Goal: Use online tool/utility: Utilize a website feature to perform a specific function

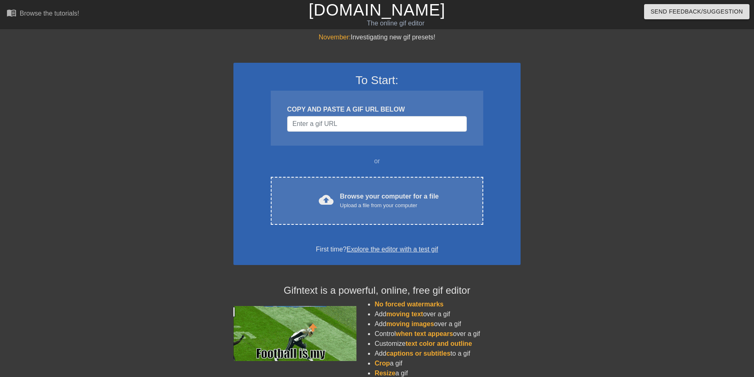
click at [341, 115] on div "COPY AND PASTE A GIF URL BELOW" at bounding box center [377, 118] width 212 height 55
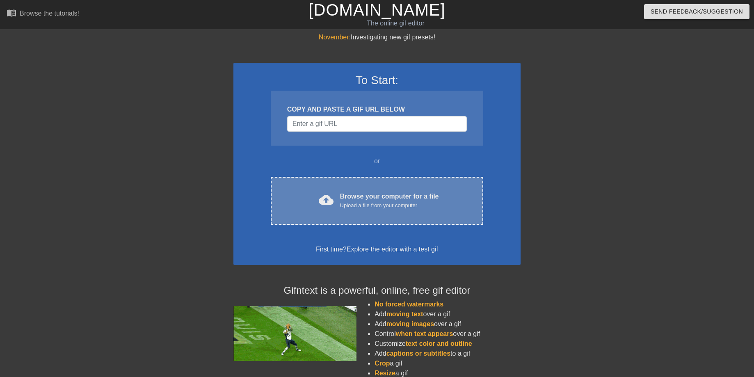
click at [389, 199] on div "Browse your computer for a file Upload a file from your computer" at bounding box center [389, 201] width 99 height 18
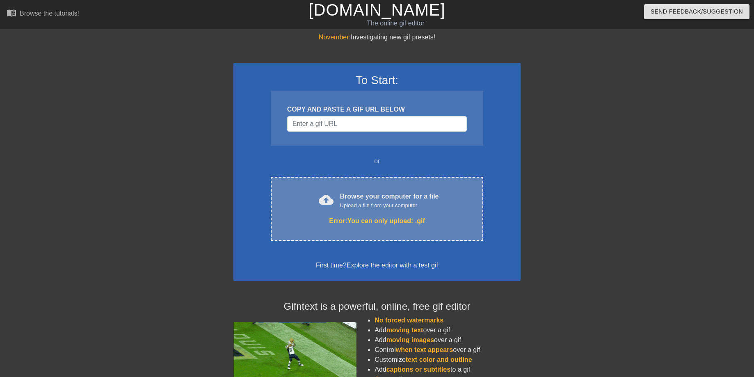
click at [374, 204] on div "Upload a file from your computer" at bounding box center [389, 205] width 99 height 8
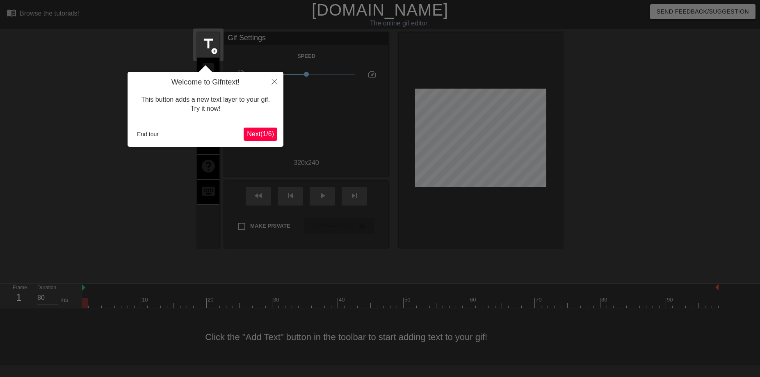
click at [266, 138] on button "Next ( 1 / 6 )" at bounding box center [261, 134] width 34 height 13
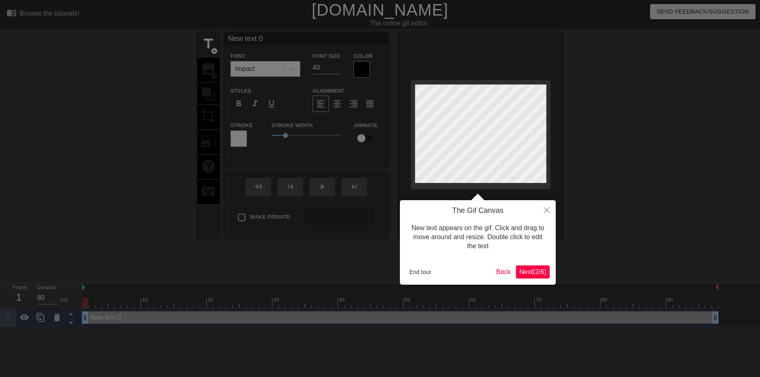
click at [538, 273] on span "Next ( 2 / 6 )" at bounding box center [532, 271] width 27 height 7
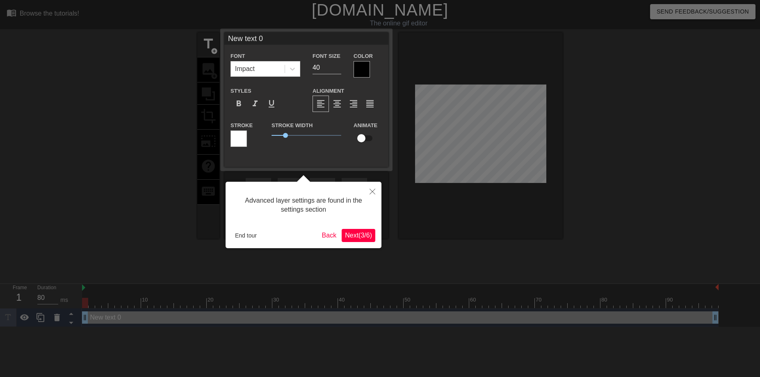
click at [354, 237] on span "Next ( 3 / 6 )" at bounding box center [358, 235] width 27 height 7
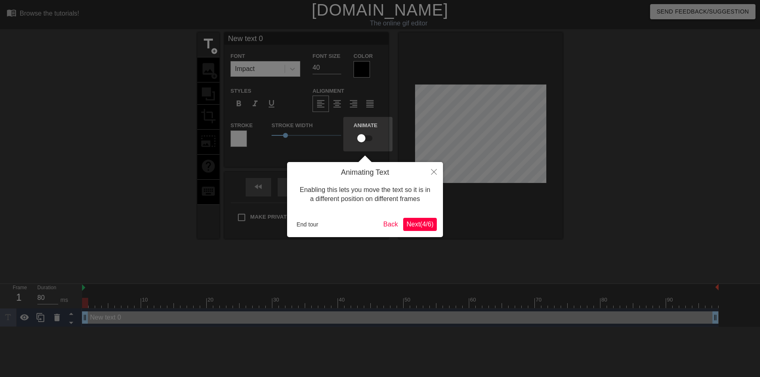
click at [424, 226] on span "Next ( 4 / 6 )" at bounding box center [419, 224] width 27 height 7
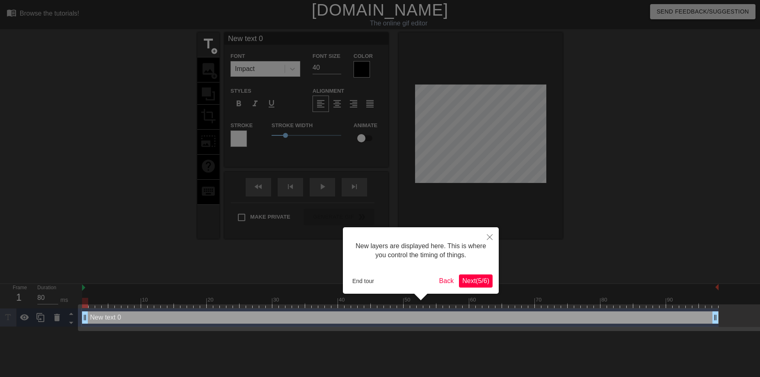
click at [478, 284] on span "Next ( 5 / 6 )" at bounding box center [475, 280] width 27 height 7
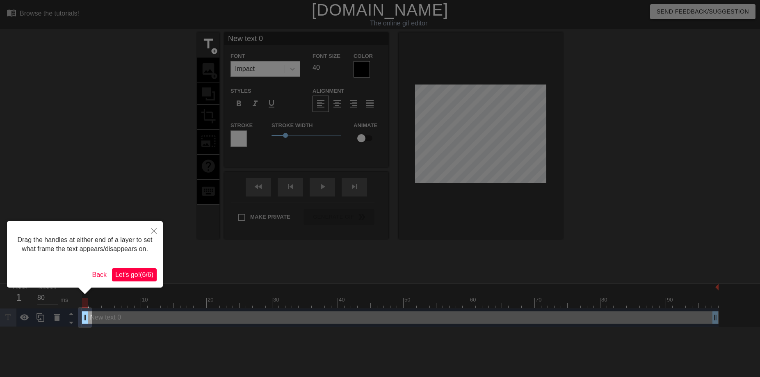
click at [143, 278] on span "Let's go! ( 6 / 6 )" at bounding box center [134, 274] width 38 height 7
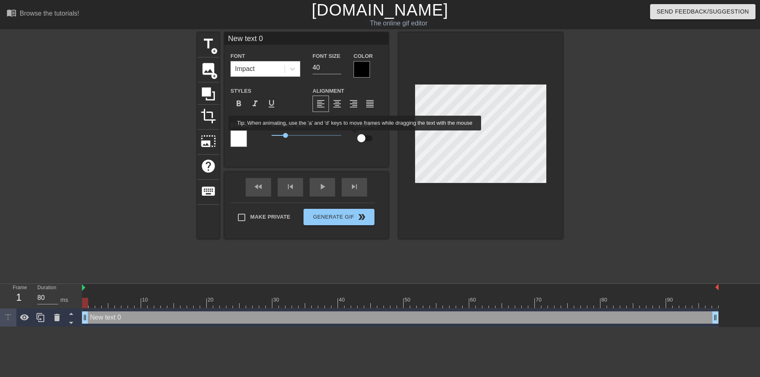
drag, startPoint x: 361, startPoint y: 136, endPoint x: 358, endPoint y: 133, distance: 4.4
click at [361, 136] on input "checkbox" at bounding box center [361, 138] width 47 height 16
checkbox input "true"
click at [337, 105] on span "format_align_center" at bounding box center [337, 104] width 10 height 10
drag, startPoint x: 235, startPoint y: 35, endPoint x: 178, endPoint y: 34, distance: 56.2
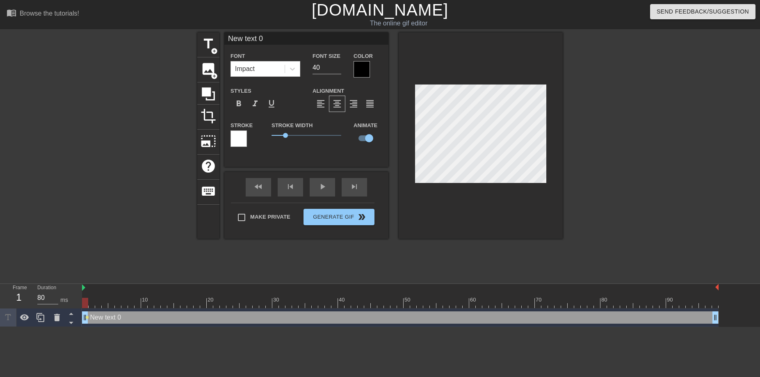
click at [178, 34] on div "title add_circle image add_circle crop photo_size_select_large help keyboard Ne…" at bounding box center [380, 155] width 760 height 246
click at [363, 68] on div at bounding box center [362, 69] width 16 height 16
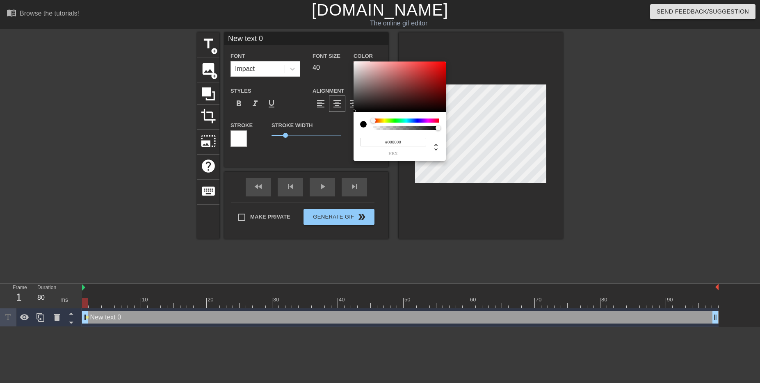
type input "0"
type input "1"
drag, startPoint x: 375, startPoint y: 129, endPoint x: 490, endPoint y: 134, distance: 114.9
click at [490, 134] on div "0 r 0 g 0 b 1 a" at bounding box center [380, 191] width 760 height 383
drag, startPoint x: 392, startPoint y: 120, endPoint x: 360, endPoint y: 117, distance: 32.5
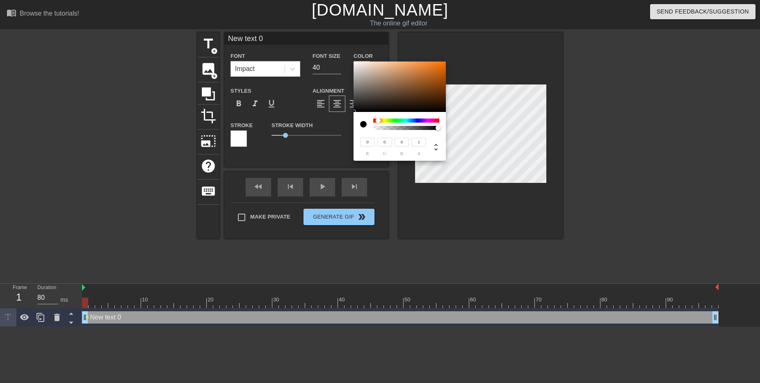
click at [360, 117] on div "0 r 0 g 0 b 1 a" at bounding box center [400, 136] width 92 height 49
click at [363, 125] on div at bounding box center [363, 124] width 7 height 7
click at [361, 121] on div at bounding box center [363, 124] width 7 height 7
click at [363, 120] on div at bounding box center [366, 124] width 13 height 11
drag, startPoint x: 368, startPoint y: 141, endPoint x: 360, endPoint y: 141, distance: 8.2
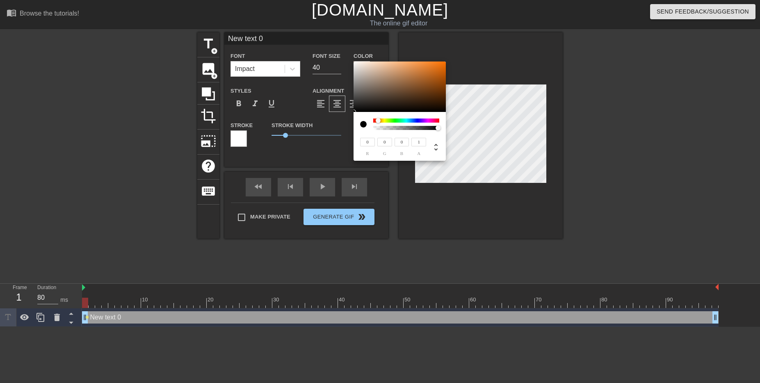
click at [360, 141] on input "0" at bounding box center [367, 142] width 15 height 9
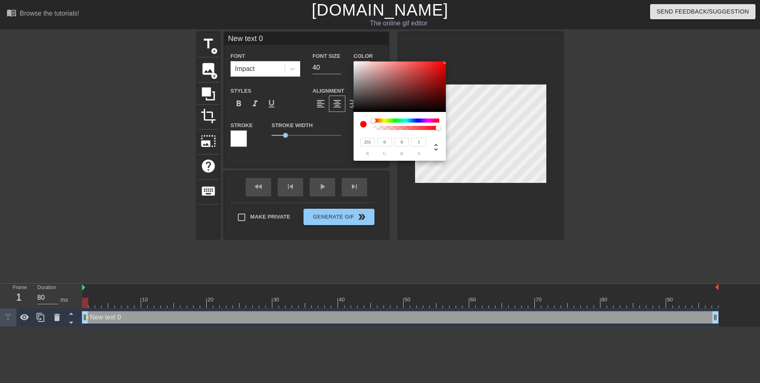
type input "255"
drag, startPoint x: 385, startPoint y: 144, endPoint x: 375, endPoint y: 142, distance: 10.0
click at [376, 142] on div "0 g" at bounding box center [383, 146] width 17 height 19
type input "255"
click at [402, 142] on input "0" at bounding box center [402, 142] width 15 height 9
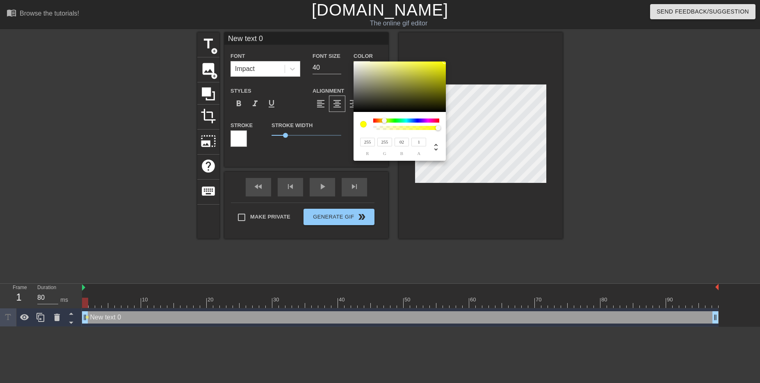
drag, startPoint x: 396, startPoint y: 140, endPoint x: 370, endPoint y: 139, distance: 26.7
click at [369, 139] on div "255 r 255 g 02 b 1 a" at bounding box center [392, 146] width 68 height 19
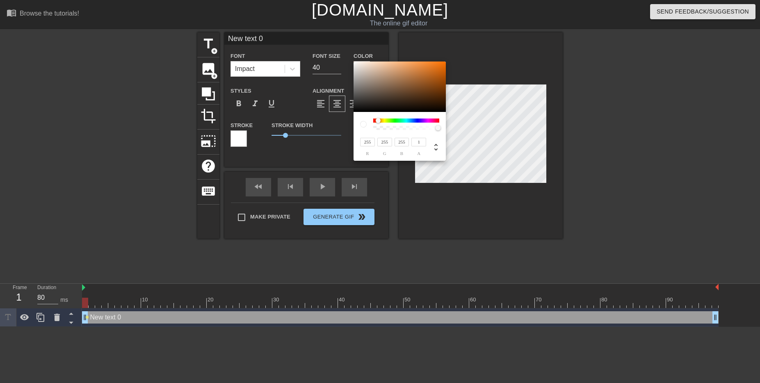
type input "255"
drag, startPoint x: 414, startPoint y: 142, endPoint x: 387, endPoint y: 142, distance: 27.1
click at [397, 142] on div "255 r 255 g 255 b 1 a" at bounding box center [392, 146] width 68 height 19
type input "1"
click at [356, 129] on div "255 r 255 g 255 b 1 a" at bounding box center [400, 136] width 92 height 49
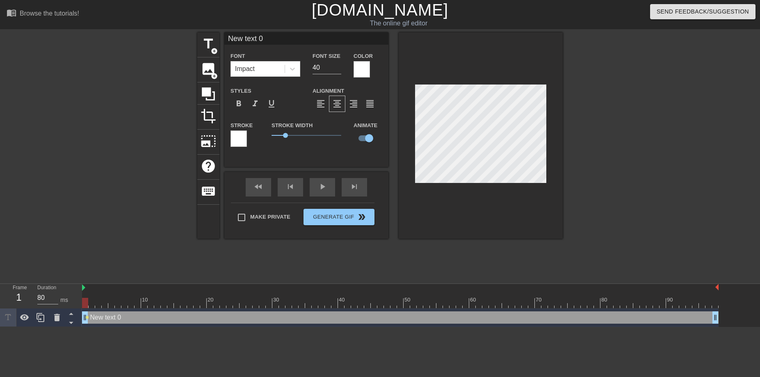
drag, startPoint x: 267, startPoint y: 39, endPoint x: 169, endPoint y: 37, distance: 98.0
click at [177, 40] on div "title add_circle image add_circle crop photo_size_select_large help keyboard Ne…" at bounding box center [380, 155] width 760 height 246
type input "Serum"
click at [288, 68] on icon at bounding box center [292, 69] width 8 height 8
click at [273, 52] on div "Font Impact" at bounding box center [266, 64] width 70 height 26
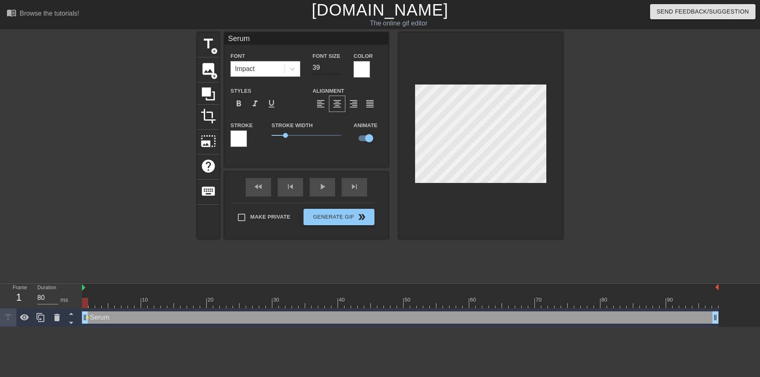
click at [338, 70] on input "39" at bounding box center [327, 67] width 29 height 13
click at [338, 70] on input "38" at bounding box center [327, 67] width 29 height 13
click at [338, 70] on input "37" at bounding box center [327, 67] width 29 height 13
click at [338, 70] on input "36" at bounding box center [327, 67] width 29 height 13
type input "35"
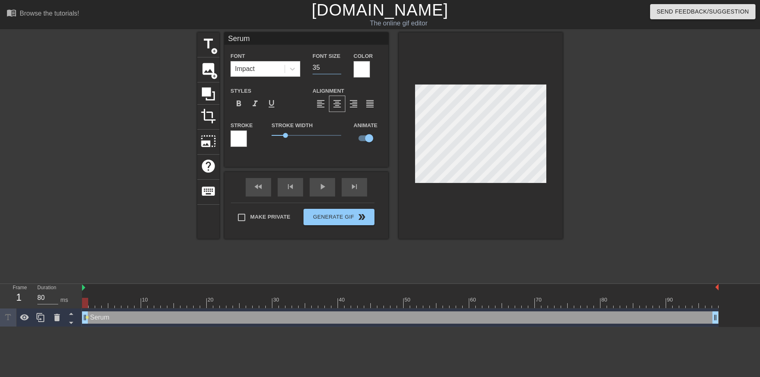
click at [338, 70] on input "35" at bounding box center [327, 67] width 29 height 13
drag, startPoint x: 284, startPoint y: 136, endPoint x: 274, endPoint y: 137, distance: 9.9
click at [274, 137] on span "0.25" at bounding box center [275, 135] width 5 height 5
drag, startPoint x: 275, startPoint y: 137, endPoint x: 269, endPoint y: 137, distance: 6.2
click at [269, 137] on span "0" at bounding box center [271, 135] width 5 height 5
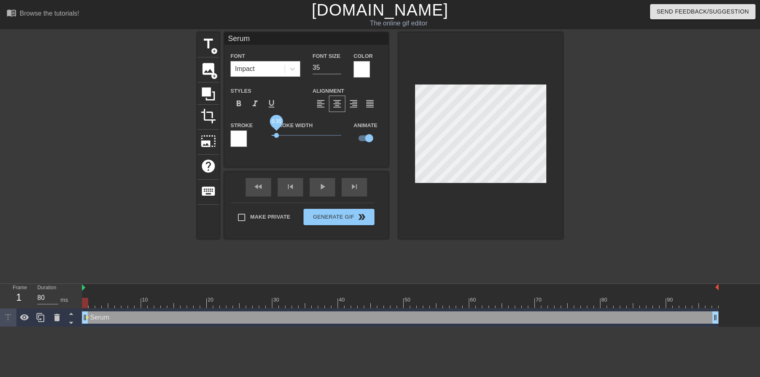
drag, startPoint x: 274, startPoint y: 137, endPoint x: 278, endPoint y: 138, distance: 4.1
click at [278, 137] on span "0.35" at bounding box center [276, 135] width 5 height 5
click at [287, 151] on div "Stroke Width 0.45" at bounding box center [306, 137] width 82 height 34
type input "Seum"
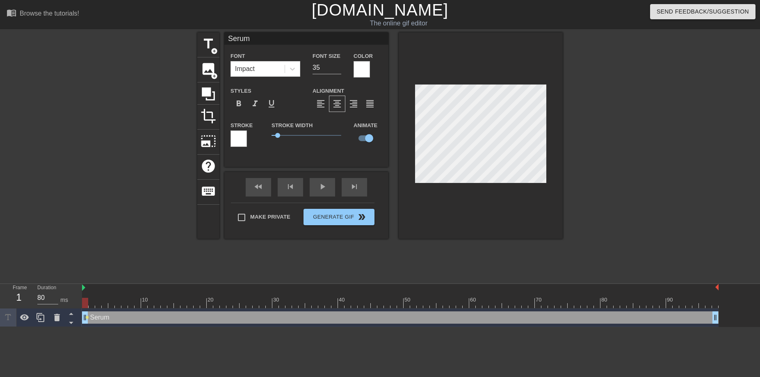
type textarea "Seum"
type input "Serum"
type textarea "Serum"
drag, startPoint x: 276, startPoint y: 136, endPoint x: 201, endPoint y: 134, distance: 74.7
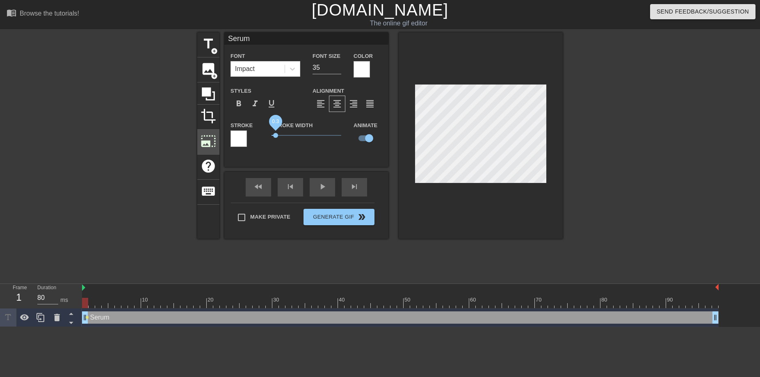
click at [201, 135] on div "title add_circle image add_circle crop photo_size_select_large help keyboard Se…" at bounding box center [379, 135] width 365 height 206
click at [294, 46] on div "Serum Font Impact Font Size 35 Color Styles format_bold format_italic format_un…" at bounding box center [306, 93] width 164 height 122
click at [276, 53] on div "Font Impact" at bounding box center [266, 64] width 70 height 26
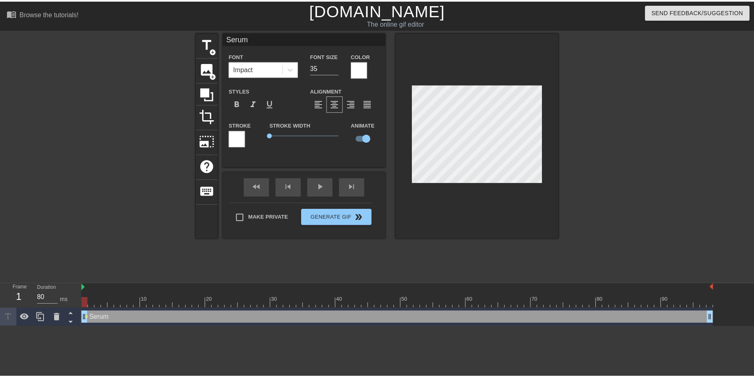
scroll to position [1, 1]
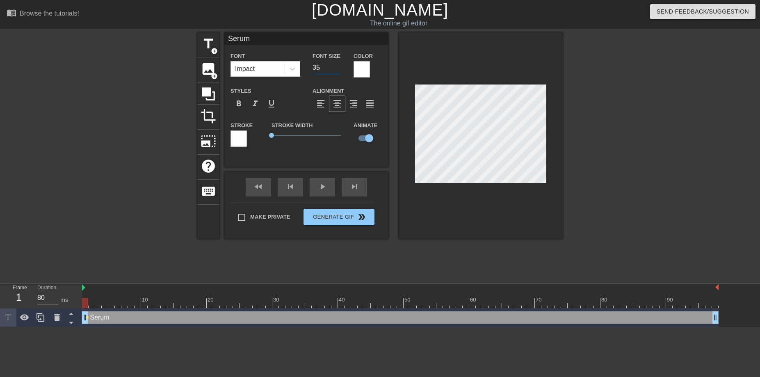
click at [319, 69] on input "35" at bounding box center [327, 67] width 29 height 13
click at [338, 68] on input "34" at bounding box center [327, 67] width 29 height 13
click at [338, 68] on input "33" at bounding box center [327, 67] width 29 height 13
click at [338, 68] on input "32" at bounding box center [327, 67] width 29 height 13
click at [338, 68] on input "31" at bounding box center [327, 67] width 29 height 13
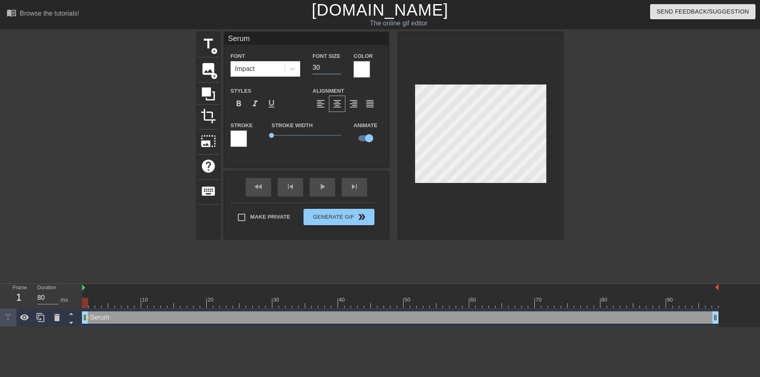
click at [338, 68] on input "30" at bounding box center [327, 67] width 29 height 13
click at [338, 68] on input "29" at bounding box center [327, 67] width 29 height 13
click at [338, 68] on input "28" at bounding box center [327, 67] width 29 height 13
type input "27"
click at [337, 68] on input "27" at bounding box center [327, 67] width 29 height 13
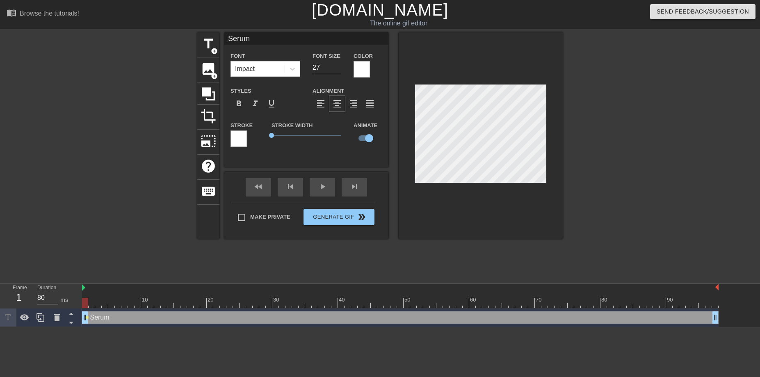
click at [122, 164] on div at bounding box center [125, 155] width 123 height 246
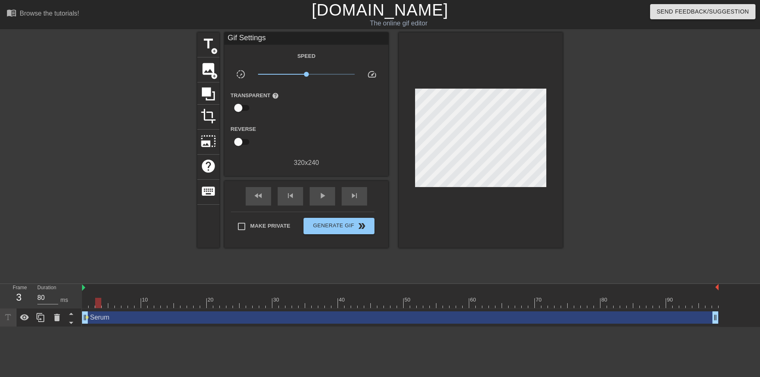
drag, startPoint x: 85, startPoint y: 305, endPoint x: 100, endPoint y: 306, distance: 14.9
click at [100, 306] on div at bounding box center [98, 303] width 6 height 10
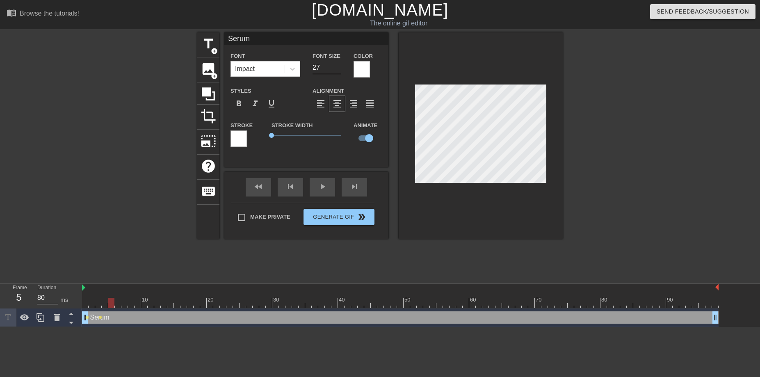
drag, startPoint x: 99, startPoint y: 300, endPoint x: 112, endPoint y: 303, distance: 13.4
click at [112, 303] on div at bounding box center [111, 303] width 6 height 10
drag, startPoint x: 112, startPoint y: 303, endPoint x: 126, endPoint y: 305, distance: 13.7
click at [126, 305] on div at bounding box center [124, 303] width 6 height 10
drag, startPoint x: 126, startPoint y: 302, endPoint x: 144, endPoint y: 303, distance: 18.1
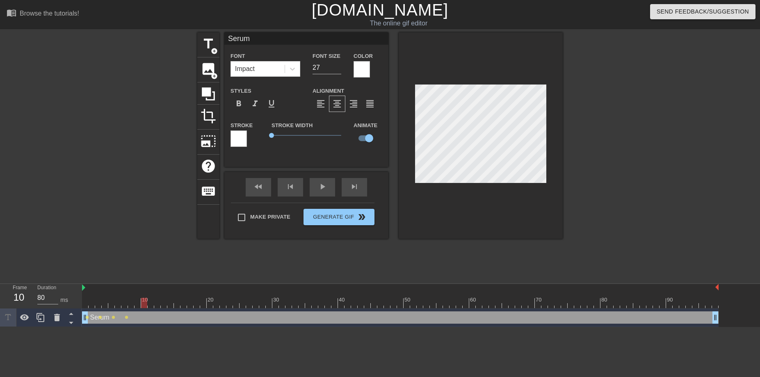
click at [144, 303] on div at bounding box center [144, 303] width 6 height 10
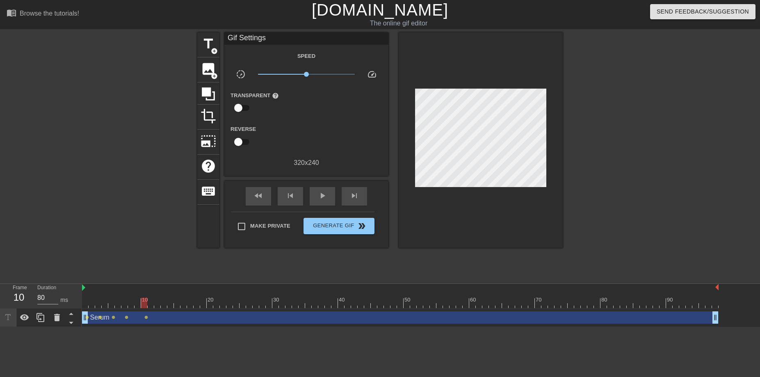
click at [554, 86] on div at bounding box center [481, 139] width 164 height 215
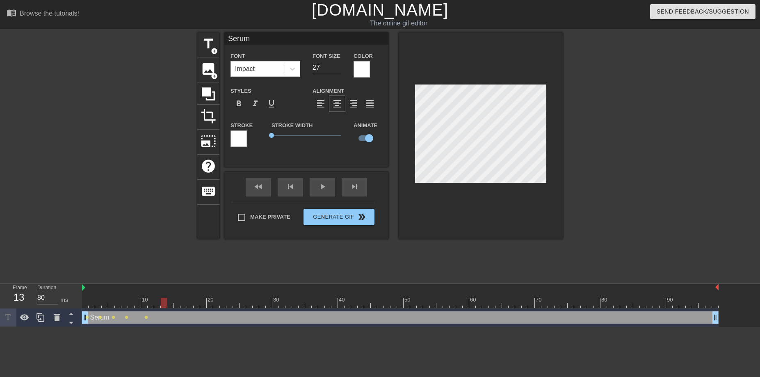
drag, startPoint x: 144, startPoint y: 303, endPoint x: 163, endPoint y: 303, distance: 19.3
click at [163, 303] on div at bounding box center [164, 303] width 6 height 10
drag, startPoint x: 164, startPoint y: 304, endPoint x: 177, endPoint y: 303, distance: 12.7
click at [177, 303] on div at bounding box center [177, 303] width 6 height 10
drag, startPoint x: 179, startPoint y: 301, endPoint x: 183, endPoint y: 300, distance: 4.6
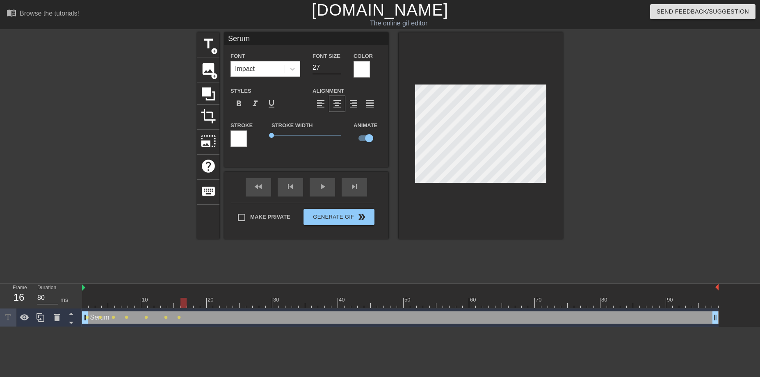
click at [183, 300] on div at bounding box center [183, 303] width 6 height 10
drag, startPoint x: 185, startPoint y: 302, endPoint x: 197, endPoint y: 302, distance: 11.5
click at [196, 303] on div at bounding box center [197, 303] width 6 height 10
drag, startPoint x: 198, startPoint y: 302, endPoint x: 212, endPoint y: 304, distance: 14.4
click at [212, 304] on div at bounding box center [210, 303] width 6 height 10
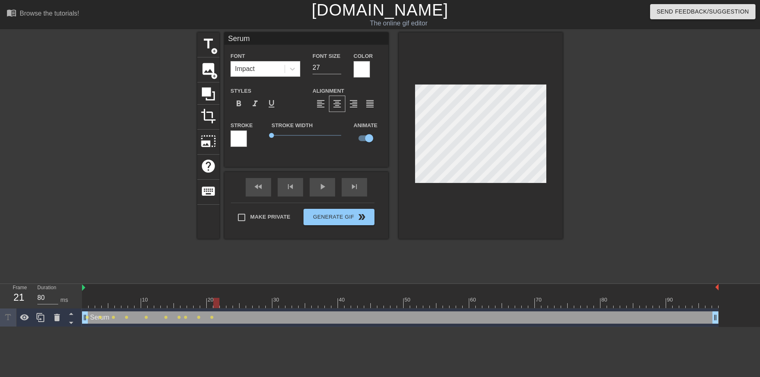
drag, startPoint x: 210, startPoint y: 303, endPoint x: 215, endPoint y: 303, distance: 4.9
click at [215, 303] on div at bounding box center [216, 303] width 6 height 10
drag, startPoint x: 217, startPoint y: 299, endPoint x: 229, endPoint y: 301, distance: 12.8
click at [229, 301] on div at bounding box center [229, 303] width 6 height 10
drag, startPoint x: 230, startPoint y: 303, endPoint x: 236, endPoint y: 303, distance: 6.2
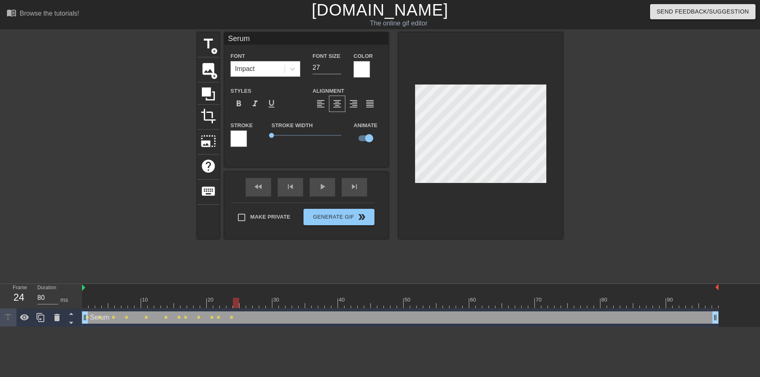
click at [236, 303] on div at bounding box center [236, 303] width 6 height 10
drag, startPoint x: 237, startPoint y: 299, endPoint x: 241, endPoint y: 299, distance: 4.5
click at [241, 299] on div at bounding box center [243, 303] width 6 height 10
drag, startPoint x: 243, startPoint y: 301, endPoint x: 251, endPoint y: 300, distance: 7.4
click at [251, 300] on div at bounding box center [249, 303] width 6 height 10
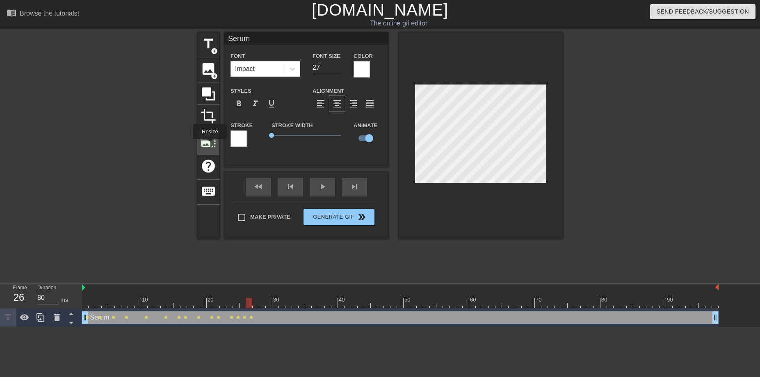
click at [210, 145] on span "photo_size_select_large" at bounding box center [209, 141] width 16 height 16
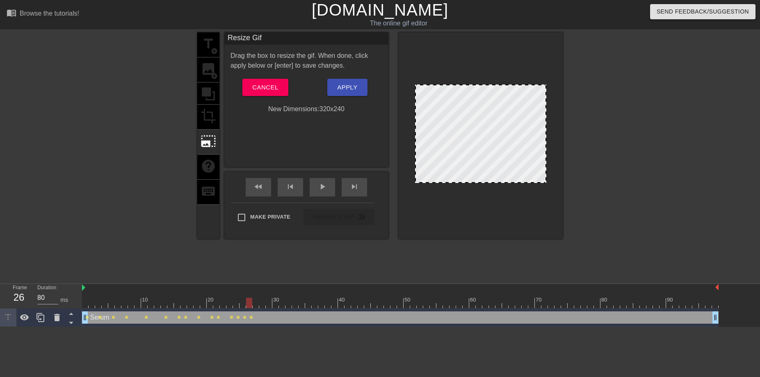
click at [325, 103] on div "Drag the box to resize the gif. When done, click apply below or [enter] to save…" at bounding box center [307, 82] width 152 height 63
drag, startPoint x: 338, startPoint y: 110, endPoint x: 343, endPoint y: 110, distance: 4.5
click at [342, 110] on div "New Dimensions: 320 x 240" at bounding box center [306, 109] width 164 height 10
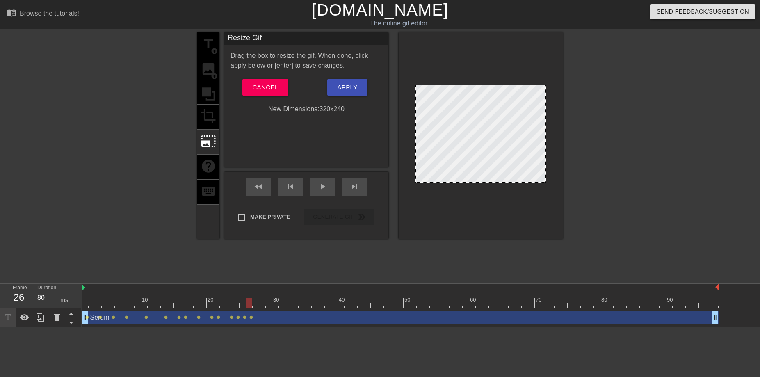
drag, startPoint x: 416, startPoint y: 84, endPoint x: 415, endPoint y: 55, distance: 29.1
click at [373, 31] on div "menu_book Browse the tutorials! [DOMAIN_NAME] The online gif editor Send Feedba…" at bounding box center [380, 163] width 760 height 327
click at [271, 82] on span "Cancel" at bounding box center [265, 87] width 26 height 11
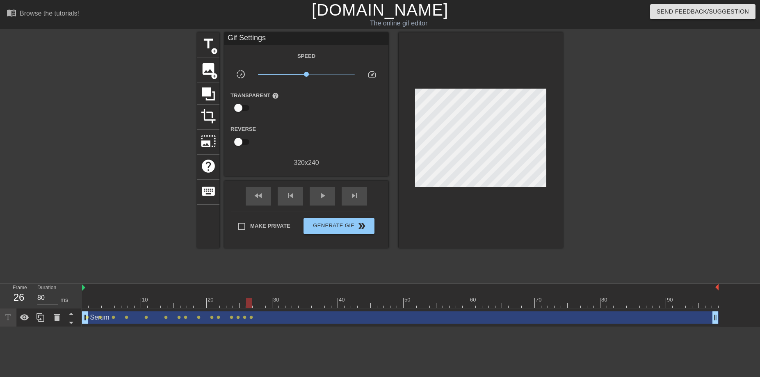
click at [251, 300] on div at bounding box center [249, 303] width 6 height 10
click at [209, 113] on span "crop" at bounding box center [209, 116] width 16 height 16
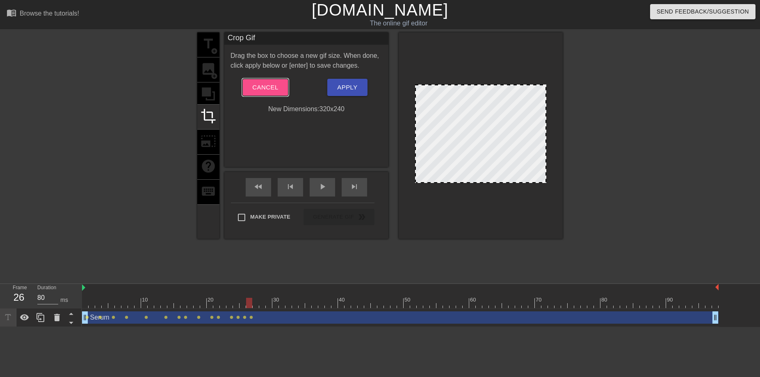
click at [276, 85] on span "Cancel" at bounding box center [265, 87] width 26 height 11
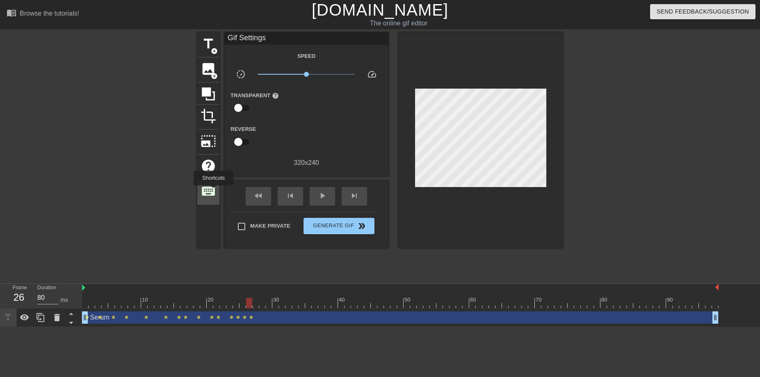
click at [215, 191] on span "keyboard" at bounding box center [209, 191] width 16 height 16
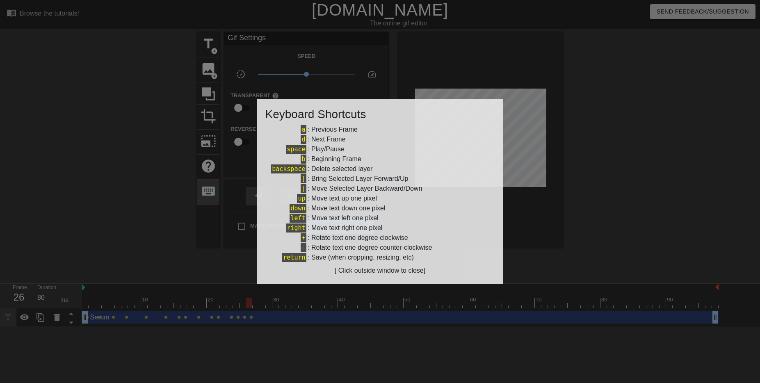
click at [215, 191] on div at bounding box center [380, 191] width 760 height 383
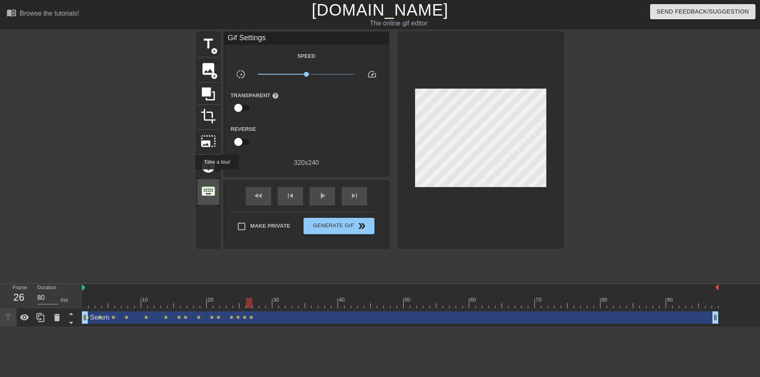
click at [214, 187] on span "keyboard" at bounding box center [209, 191] width 16 height 16
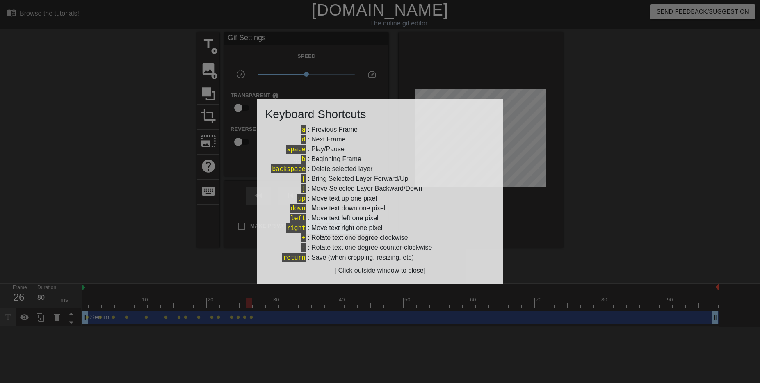
click at [214, 187] on div at bounding box center [380, 191] width 760 height 383
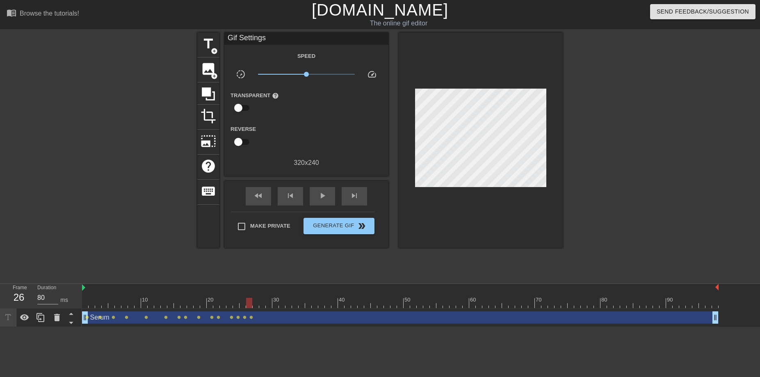
click at [566, 71] on div "title add_circle image add_circle crop photo_size_select_large help keyboard Gi…" at bounding box center [380, 155] width 760 height 246
click at [324, 200] on span "play_arrow" at bounding box center [322, 196] width 10 height 10
drag, startPoint x: 549, startPoint y: 305, endPoint x: 257, endPoint y: 304, distance: 292.4
click at [257, 304] on div at bounding box center [256, 303] width 6 height 10
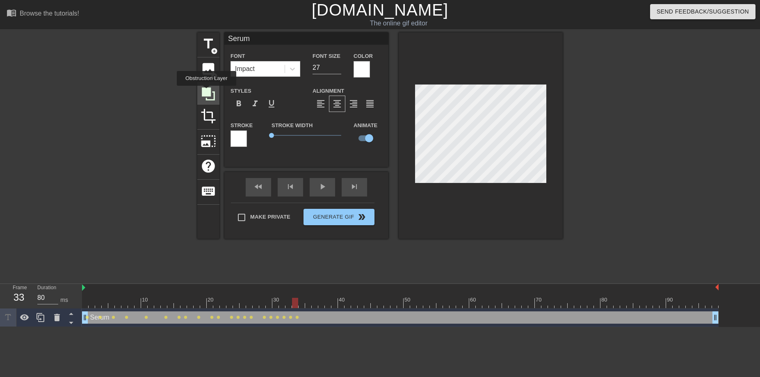
click at [208, 91] on icon at bounding box center [208, 93] width 13 height 13
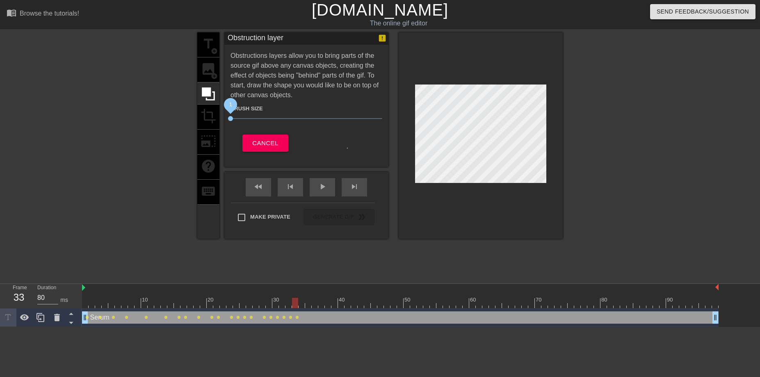
drag, startPoint x: 276, startPoint y: 119, endPoint x: 206, endPoint y: 116, distance: 70.2
click at [206, 116] on div "title add_circle image add_circle crop photo_size_select_large help keyboard Ob…" at bounding box center [379, 135] width 365 height 206
drag, startPoint x: 234, startPoint y: 121, endPoint x: 256, endPoint y: 121, distance: 21.7
click at [256, 121] on span "13" at bounding box center [307, 119] width 152 height 10
click at [208, 72] on div "title add_circle image add_circle crop photo_size_select_large help keyboard" at bounding box center [208, 135] width 22 height 206
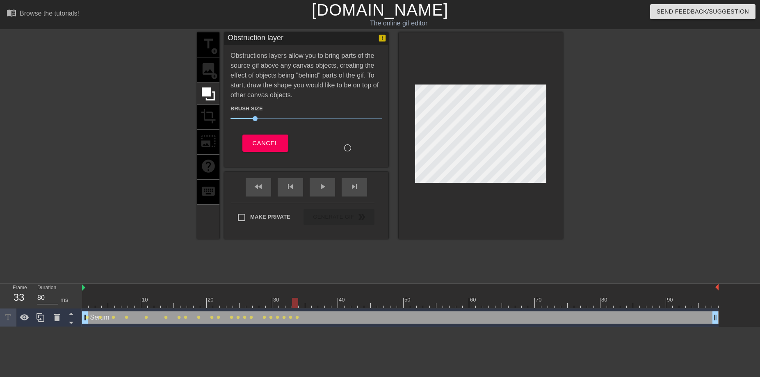
click at [347, 149] on div at bounding box center [347, 147] width 7 height 7
click at [296, 253] on div "title add_circle image add_circle crop photo_size_select_large help keyboard Ob…" at bounding box center [379, 155] width 365 height 246
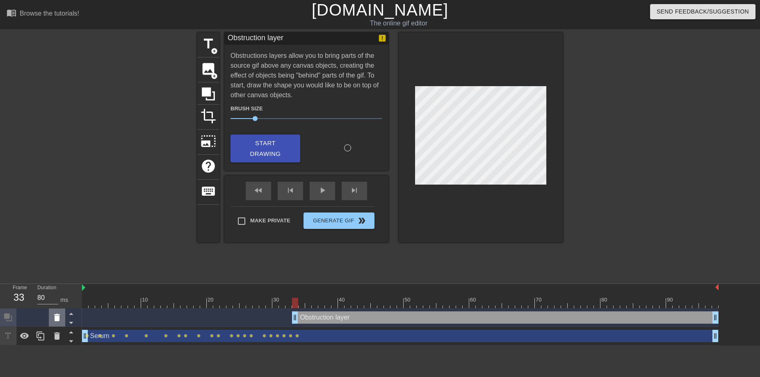
click at [55, 322] on div at bounding box center [57, 317] width 16 height 18
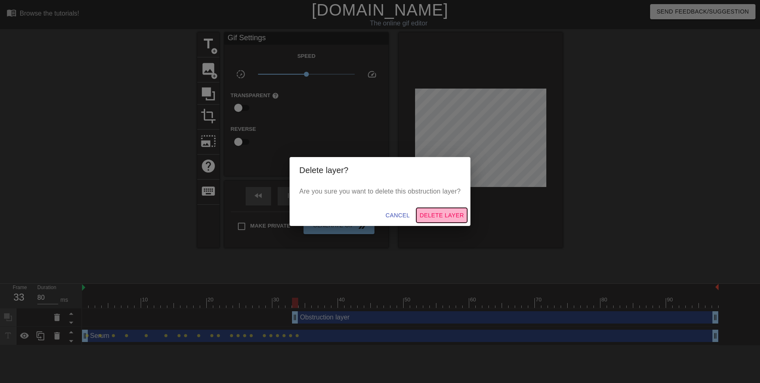
click at [443, 213] on span "Delete Layer" at bounding box center [442, 215] width 44 height 10
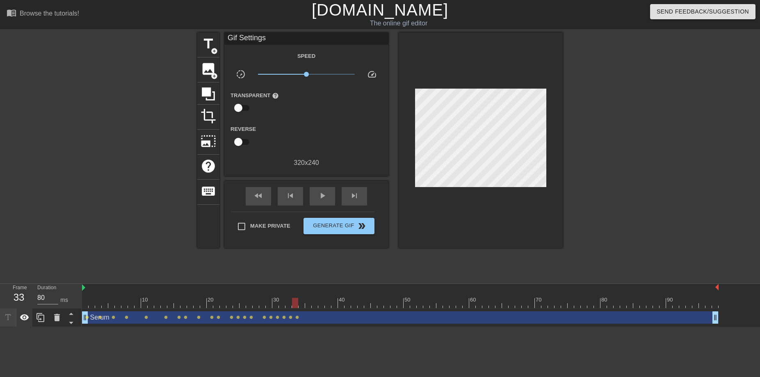
click at [27, 320] on icon at bounding box center [25, 318] width 10 height 10
click at [25, 320] on icon at bounding box center [24, 318] width 9 height 8
click at [71, 313] on icon at bounding box center [71, 314] width 4 height 2
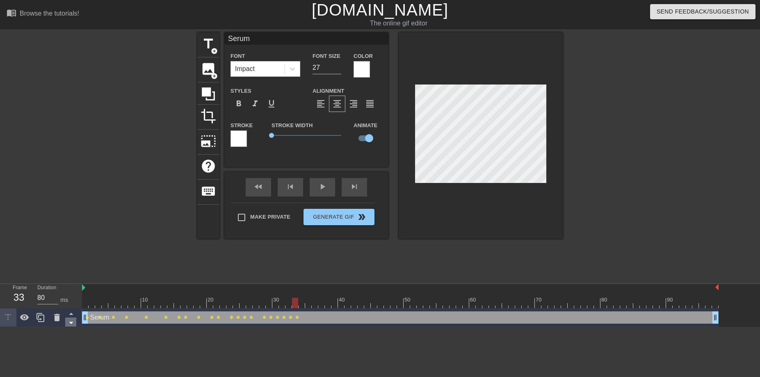
click at [73, 325] on icon at bounding box center [71, 322] width 10 height 10
click at [73, 322] on icon at bounding box center [71, 322] width 10 height 10
click at [72, 317] on icon at bounding box center [71, 313] width 10 height 10
click at [71, 326] on icon at bounding box center [71, 322] width 10 height 10
click at [71, 314] on icon at bounding box center [71, 314] width 4 height 2
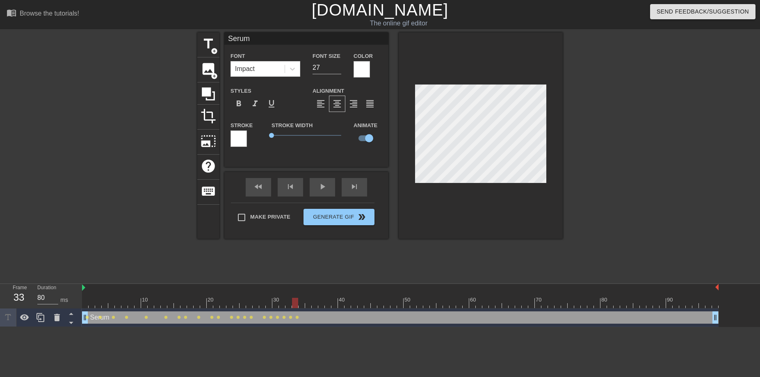
click at [71, 327] on html "menu_book Browse the tutorials! [DOMAIN_NAME] The online gif editor Send Feedba…" at bounding box center [380, 163] width 760 height 327
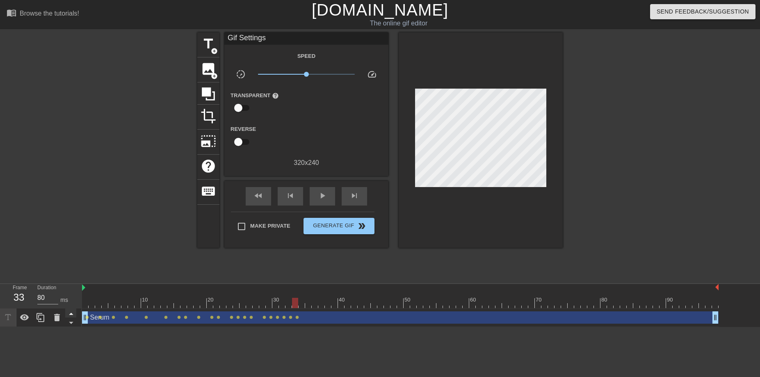
click at [73, 314] on icon at bounding box center [71, 313] width 10 height 10
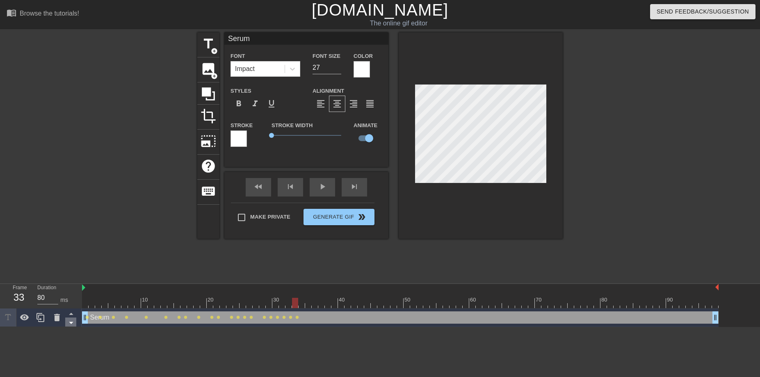
click at [73, 322] on icon at bounding box center [71, 322] width 10 height 10
click at [73, 323] on icon at bounding box center [71, 322] width 10 height 10
click at [71, 322] on icon at bounding box center [71, 323] width 4 height 2
click at [71, 313] on icon at bounding box center [71, 313] width 10 height 10
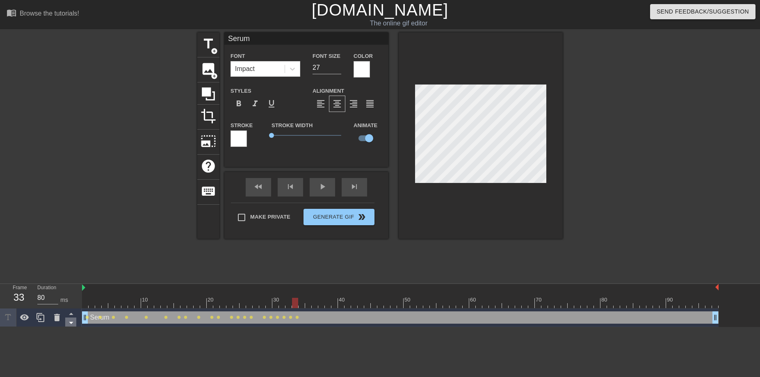
click at [69, 324] on icon at bounding box center [71, 322] width 10 height 10
click at [76, 235] on div at bounding box center [125, 155] width 123 height 246
click at [506, 70] on div at bounding box center [481, 135] width 164 height 206
click at [337, 71] on input "26" at bounding box center [327, 67] width 29 height 13
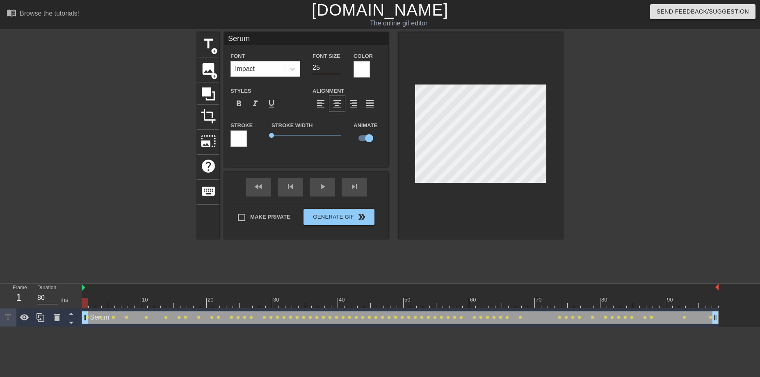
click at [337, 71] on input "25" at bounding box center [327, 67] width 29 height 13
click at [337, 71] on input "24" at bounding box center [327, 67] width 29 height 13
type input "23"
click at [337, 71] on input "23" at bounding box center [327, 67] width 29 height 13
click at [322, 187] on div "play_arrow" at bounding box center [322, 187] width 25 height 18
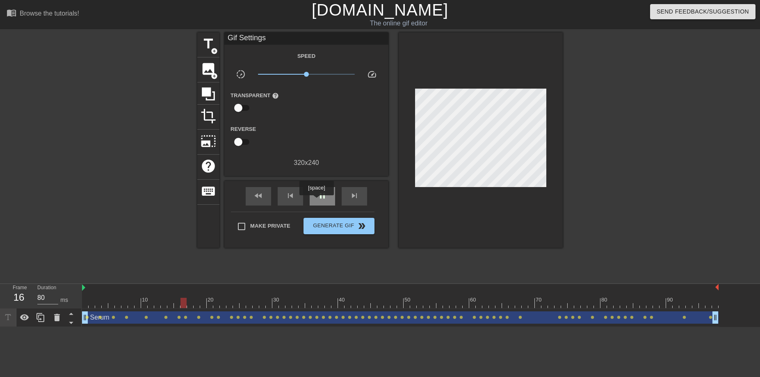
click at [317, 201] on span "pause" at bounding box center [322, 196] width 10 height 10
drag, startPoint x: 181, startPoint y: 303, endPoint x: 75, endPoint y: 312, distance: 107.0
click at [75, 312] on div "Frame 1 Duration 80 ms 10 20 30 40 50 60 70 80 90 Serum drag_handle drag_handle…" at bounding box center [380, 305] width 760 height 43
click at [214, 53] on span "add_circle" at bounding box center [214, 51] width 7 height 7
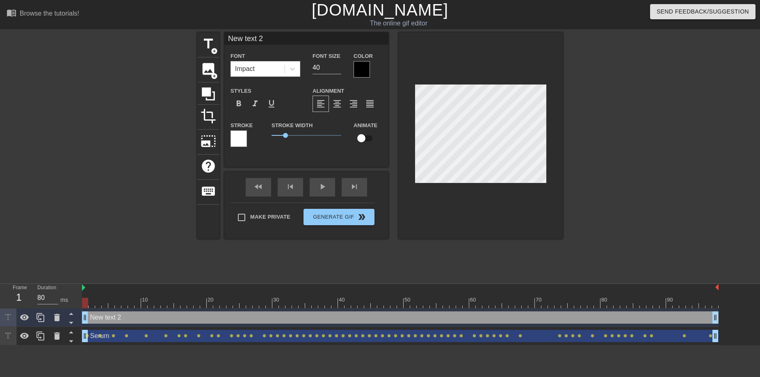
drag, startPoint x: 267, startPoint y: 35, endPoint x: 262, endPoint y: 36, distance: 5.8
click at [266, 35] on input "New text 2" at bounding box center [306, 38] width 164 height 12
drag, startPoint x: 270, startPoint y: 37, endPoint x: 196, endPoint y: 40, distance: 73.9
click at [199, 40] on div "title add_circle image add_circle crop photo_size_select_large help keyboard Ne…" at bounding box center [379, 135] width 365 height 206
click at [271, 39] on input "synthmaster2" at bounding box center [306, 38] width 164 height 12
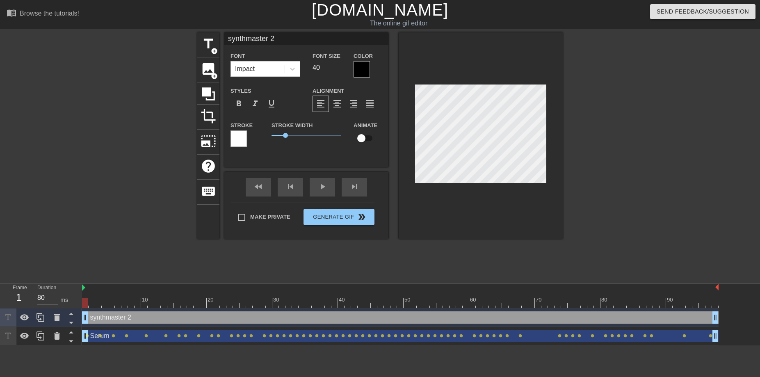
type input "synthmaster 2"
click at [370, 72] on div "Color" at bounding box center [368, 64] width 29 height 27
click at [362, 67] on div at bounding box center [362, 69] width 16 height 16
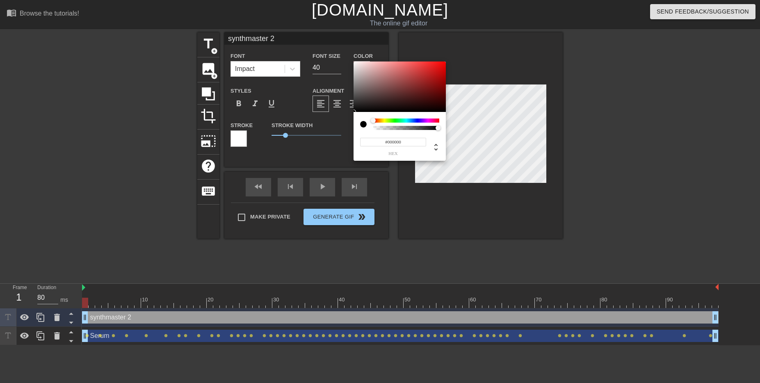
type input "0"
drag, startPoint x: 436, startPoint y: 128, endPoint x: 360, endPoint y: 128, distance: 75.5
click at [360, 128] on div at bounding box center [399, 124] width 79 height 11
click at [366, 141] on input "0" at bounding box center [367, 142] width 15 height 9
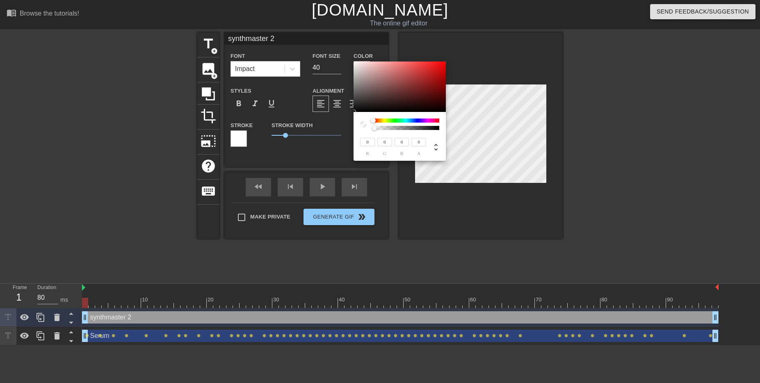
type input "20"
type input "1"
drag, startPoint x: 372, startPoint y: 142, endPoint x: 343, endPoint y: 141, distance: 28.3
click at [343, 141] on div "20 r 0 g 0 b 1 a" at bounding box center [380, 191] width 760 height 383
type input "255"
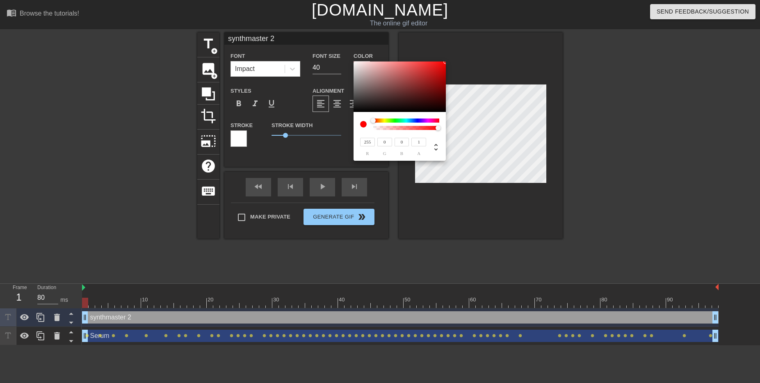
click at [384, 142] on input "0" at bounding box center [384, 142] width 15 height 9
drag, startPoint x: 385, startPoint y: 143, endPoint x: 367, endPoint y: 142, distance: 18.1
click at [367, 142] on div "255 r 0 g 0 b 1 a" at bounding box center [392, 146] width 68 height 19
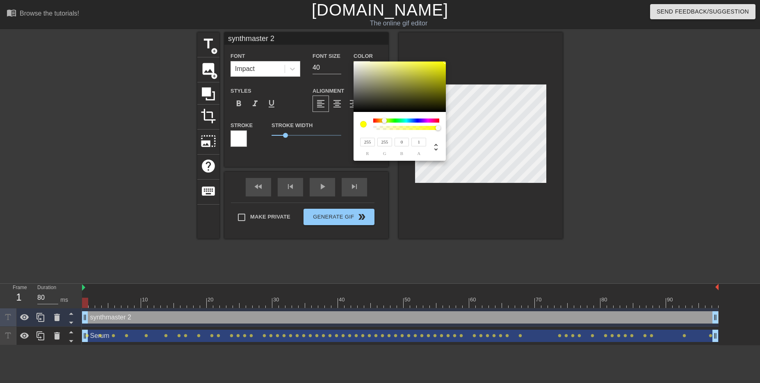
type input "255"
drag, startPoint x: 404, startPoint y: 143, endPoint x: 393, endPoint y: 141, distance: 10.4
click at [392, 141] on div "0 b" at bounding box center [400, 146] width 17 height 19
type input "255"
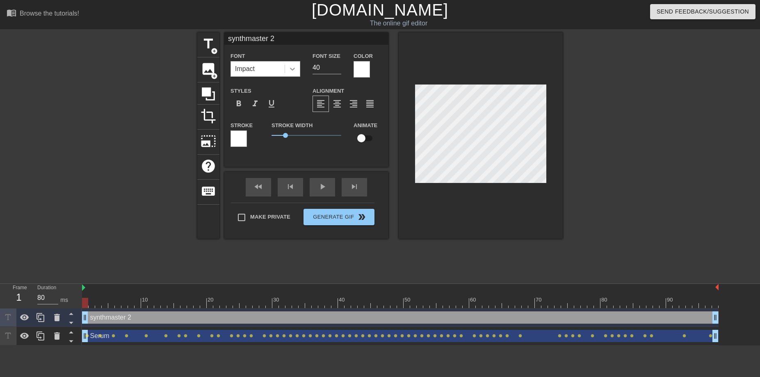
click at [294, 67] on icon at bounding box center [292, 69] width 8 height 8
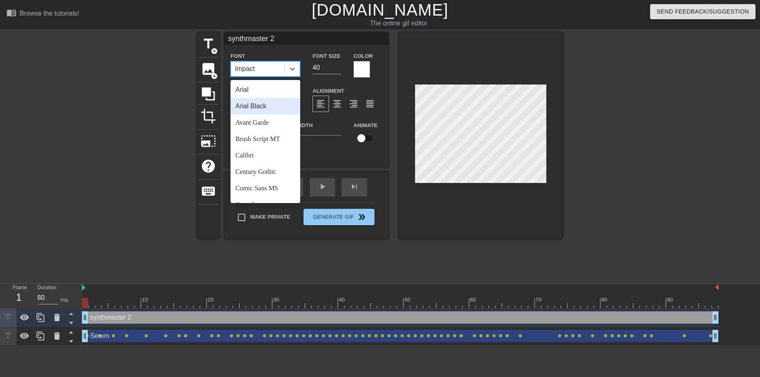
click at [265, 107] on div "Arial Black" at bounding box center [266, 106] width 70 height 16
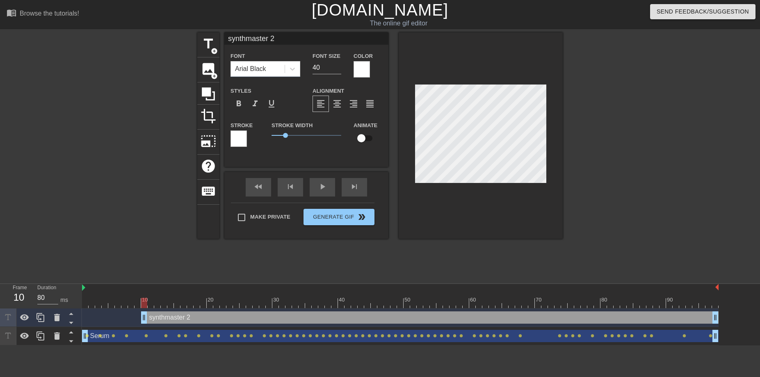
drag, startPoint x: 87, startPoint y: 316, endPoint x: 147, endPoint y: 315, distance: 60.3
drag, startPoint x: 141, startPoint y: 303, endPoint x: 53, endPoint y: 299, distance: 87.8
click at [53, 299] on div "Frame 1 Duration 80 ms 10 20 30 40 50 60 70 80 90 synthmaster 2 drag_handle dra…" at bounding box center [380, 315] width 760 height 62
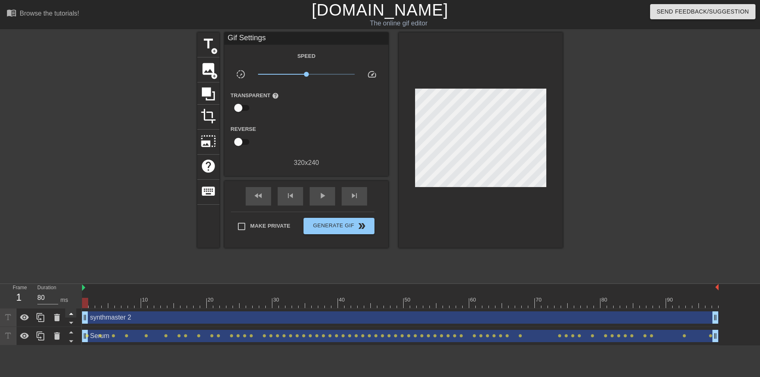
drag, startPoint x: 126, startPoint y: 316, endPoint x: 66, endPoint y: 317, distance: 59.9
click at [66, 317] on div "Frame 1 Duration 80 ms 10 20 30 40 50 60 70 80 90 synthmaster 2 drag_handle dra…" at bounding box center [380, 315] width 760 height 62
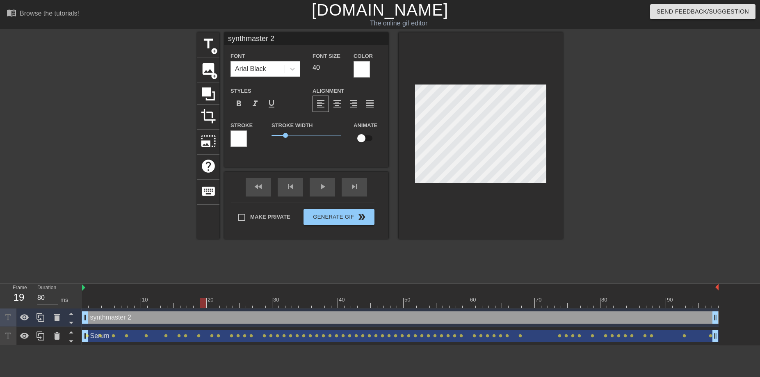
click at [203, 316] on div "synthmaster 2 drag_handle drag_handle" at bounding box center [400, 317] width 637 height 12
click at [101, 317] on div "synthmaster 2 drag_handle drag_handle" at bounding box center [400, 317] width 637 height 12
drag, startPoint x: 202, startPoint y: 301, endPoint x: 74, endPoint y: 315, distance: 128.4
click at [74, 315] on div "Frame 1 Duration 80 ms 10 20 30 40 50 60 70 80 90 synthmaster 2 drag_handle dra…" at bounding box center [380, 315] width 760 height 62
click at [363, 140] on input "checkbox" at bounding box center [361, 138] width 47 height 16
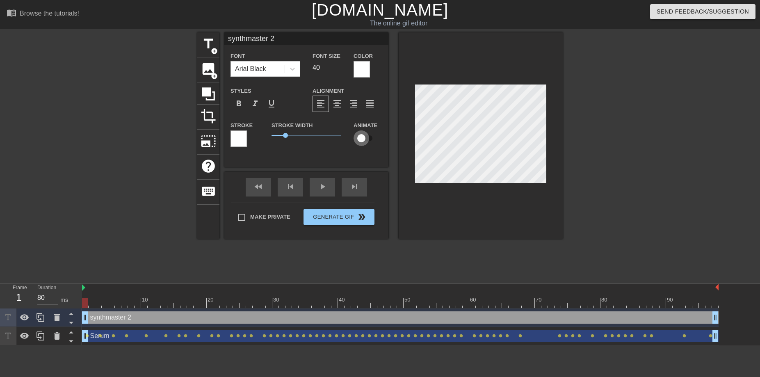
checkbox input "true"
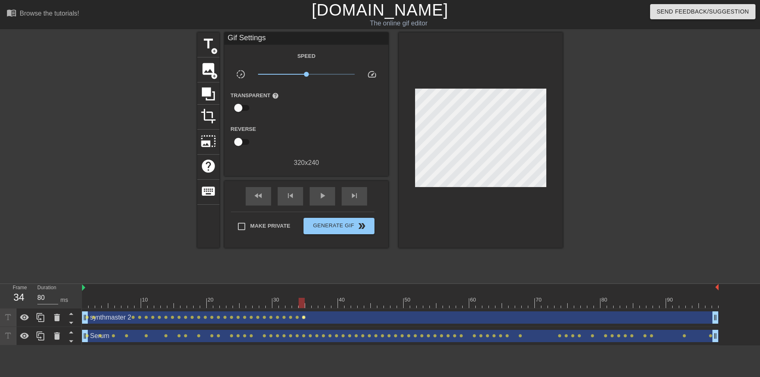
click at [303, 316] on span "lens" at bounding box center [304, 317] width 4 height 4
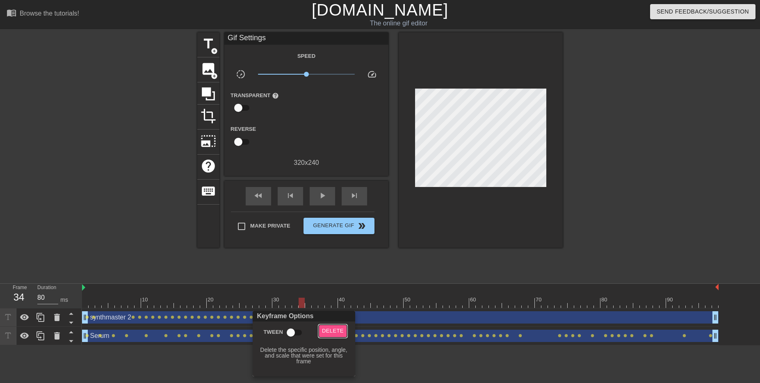
click at [326, 332] on span "Delete" at bounding box center [333, 330] width 22 height 9
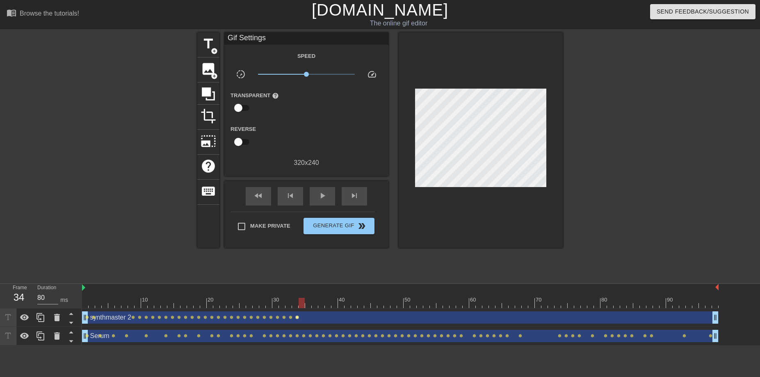
click at [296, 317] on span "lens" at bounding box center [297, 317] width 4 height 4
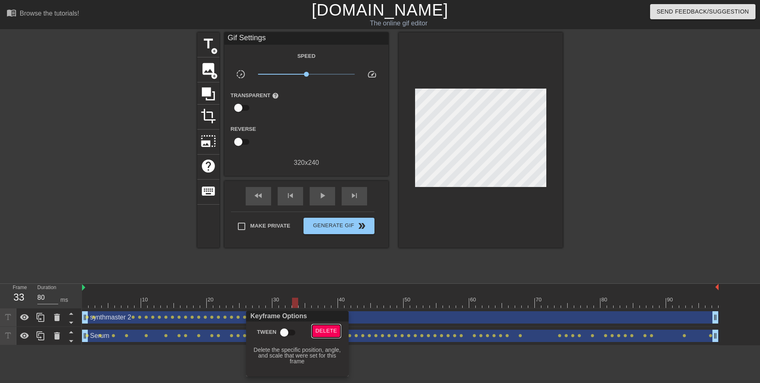
click at [336, 332] on span "Delete" at bounding box center [326, 330] width 22 height 9
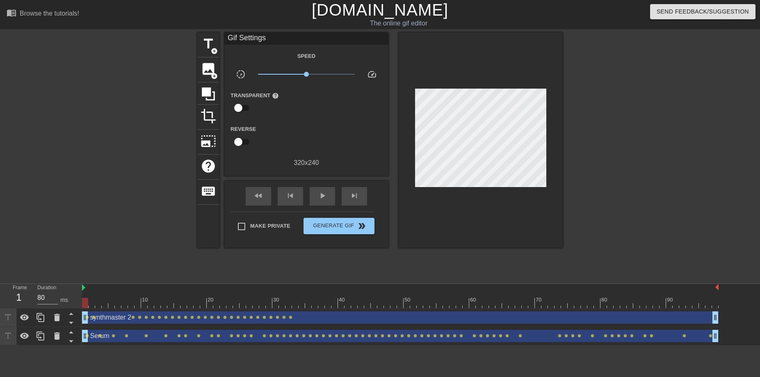
drag, startPoint x: 314, startPoint y: 320, endPoint x: 137, endPoint y: 315, distance: 177.2
click at [138, 316] on div "synthmaster 2 drag_handle drag_handle lens lens lens lens lens lens lens lens l…" at bounding box center [400, 317] width 637 height 12
drag, startPoint x: 299, startPoint y: 303, endPoint x: 290, endPoint y: 315, distance: 14.7
click at [290, 315] on div "10 20 30 40 50 60 70 80 90 synthmaster 2 drag_handle drag_handle lens lens lens…" at bounding box center [421, 315] width 678 height 62
click at [214, 194] on span "keyboard" at bounding box center [209, 191] width 16 height 16
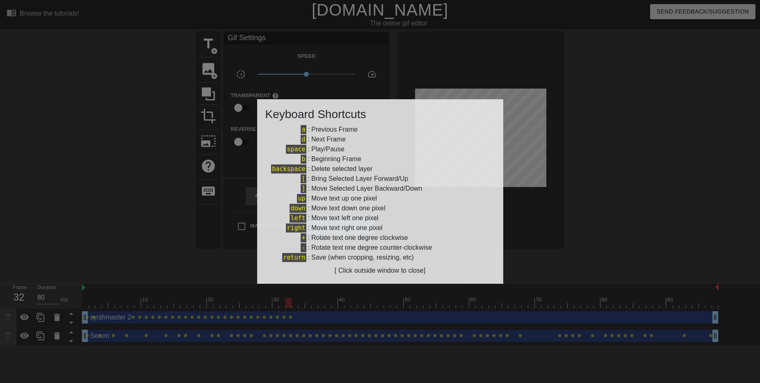
click at [542, 202] on div at bounding box center [380, 191] width 760 height 383
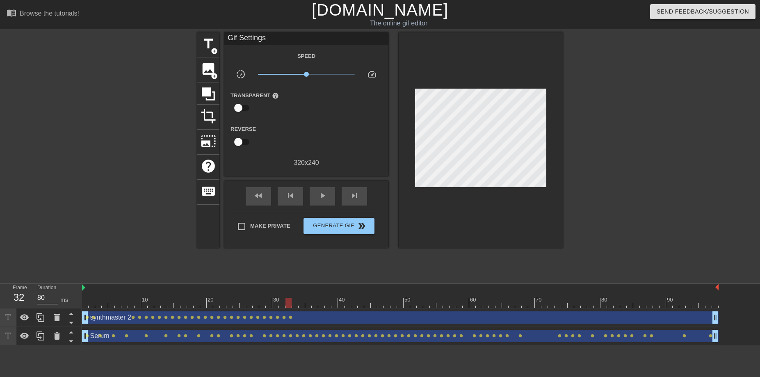
click at [294, 313] on div "synthmaster 2 drag_handle drag_handle" at bounding box center [400, 317] width 637 height 12
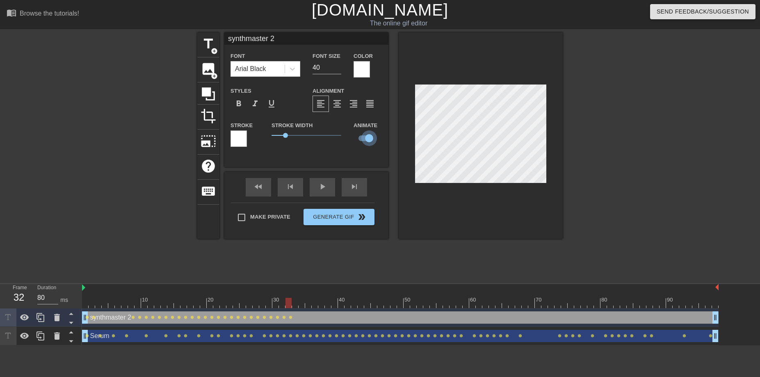
click at [367, 142] on input "checkbox" at bounding box center [369, 138] width 47 height 16
click at [365, 140] on input "checkbox" at bounding box center [361, 138] width 47 height 16
checkbox input "true"
click at [279, 316] on div "synthmaster 2 drag_handle drag_handle" at bounding box center [400, 317] width 637 height 12
click at [29, 319] on icon at bounding box center [25, 318] width 10 height 10
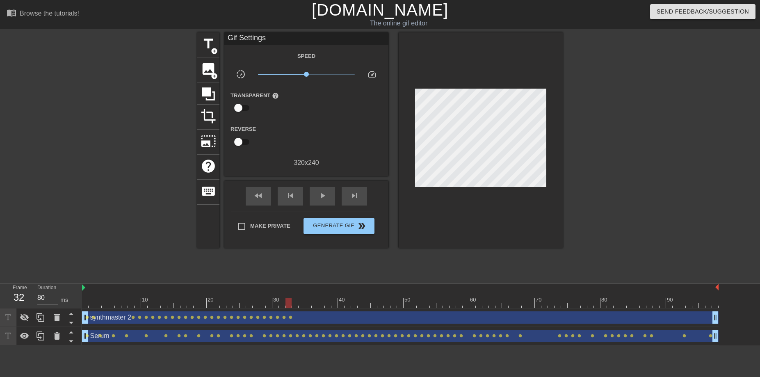
click at [494, 208] on div at bounding box center [481, 139] width 164 height 215
click at [214, 51] on span "add_circle" at bounding box center [214, 51] width 7 height 7
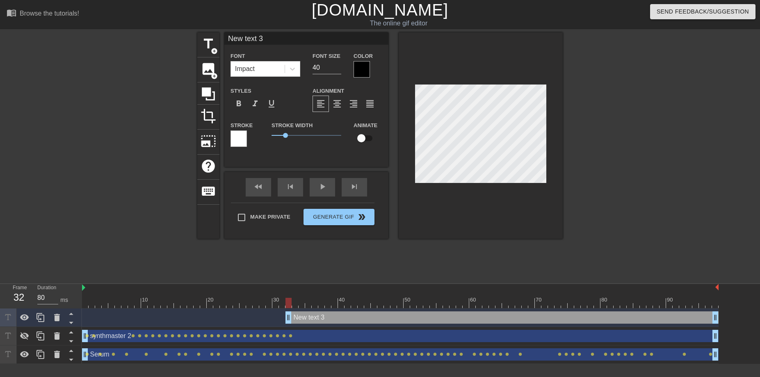
click at [358, 68] on div at bounding box center [362, 69] width 16 height 16
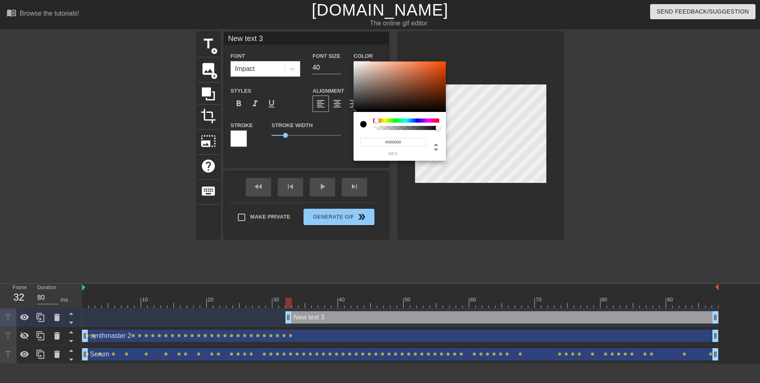
drag, startPoint x: 391, startPoint y: 120, endPoint x: 338, endPoint y: 125, distance: 53.5
click at [338, 125] on div "#000000 hex" at bounding box center [380, 191] width 760 height 383
type input "#FFFFFF"
drag, startPoint x: 336, startPoint y: 43, endPoint x: 323, endPoint y: 25, distance: 21.7
click at [323, 25] on div "#FFFFFF hex" at bounding box center [380, 191] width 760 height 383
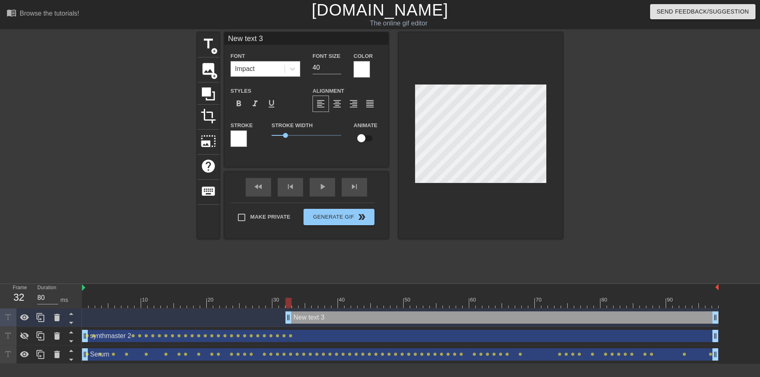
click at [266, 75] on div "Impact" at bounding box center [258, 69] width 54 height 15
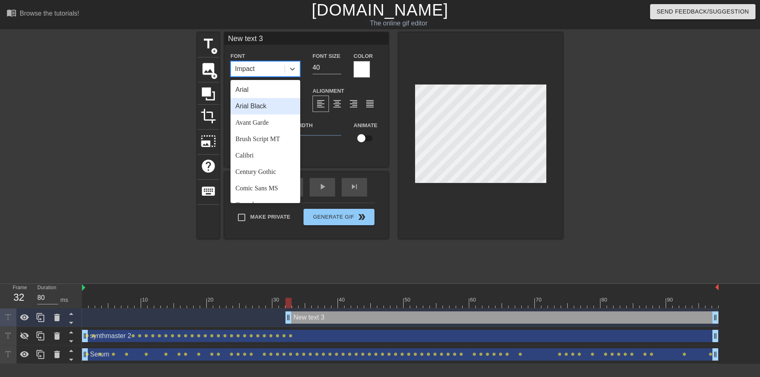
click at [264, 107] on div "Arial Black" at bounding box center [266, 106] width 70 height 16
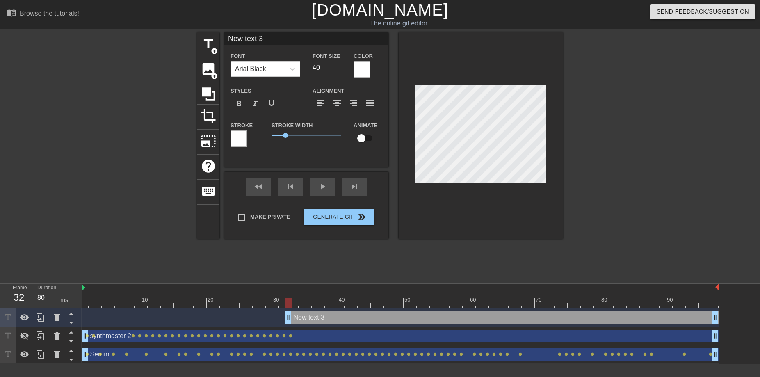
drag, startPoint x: 256, startPoint y: 37, endPoint x: 171, endPoint y: 37, distance: 84.9
click at [193, 38] on div "title add_circle image add_circle crop photo_size_select_large help keyboard Ne…" at bounding box center [380, 155] width 760 height 246
type input "Synthmaster 2"
click at [338, 70] on input "39" at bounding box center [327, 67] width 29 height 13
click at [338, 70] on input "38" at bounding box center [327, 67] width 29 height 13
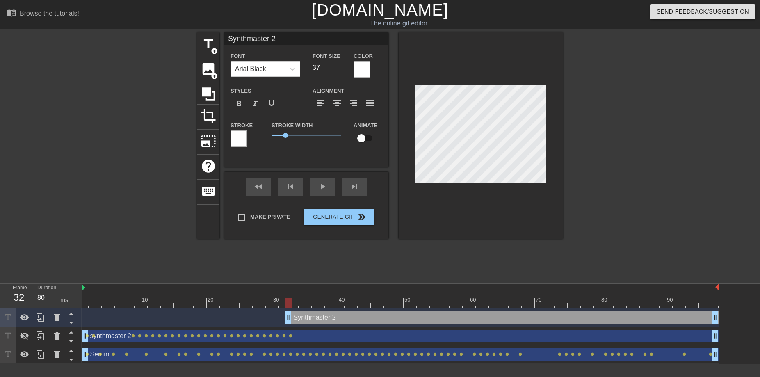
click at [338, 70] on input "37" at bounding box center [327, 67] width 29 height 13
click at [338, 70] on input "36" at bounding box center [327, 67] width 29 height 13
click at [338, 70] on input "35" at bounding box center [327, 67] width 29 height 13
click at [338, 70] on input "34" at bounding box center [327, 67] width 29 height 13
click at [338, 70] on input "33" at bounding box center [327, 67] width 29 height 13
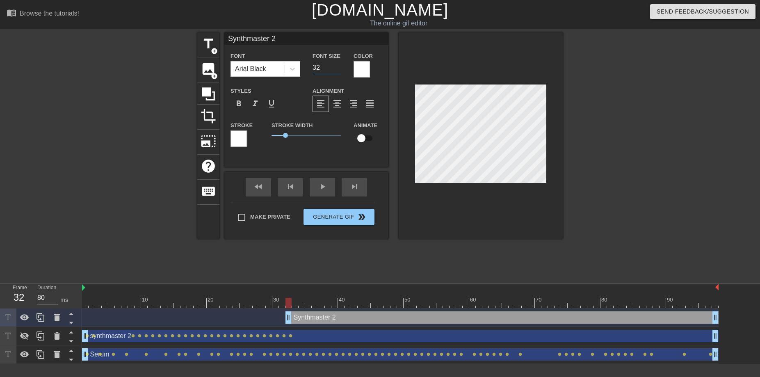
click at [338, 70] on input "32" at bounding box center [327, 67] width 29 height 13
click at [338, 70] on input "31" at bounding box center [327, 67] width 29 height 13
click at [338, 70] on input "30" at bounding box center [327, 67] width 29 height 13
click at [338, 70] on input "29" at bounding box center [327, 67] width 29 height 13
click at [338, 70] on input "28" at bounding box center [327, 67] width 29 height 13
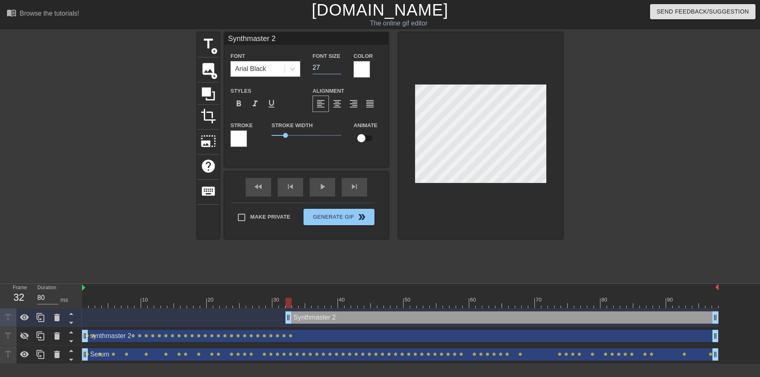
click at [338, 70] on input "27" at bounding box center [327, 67] width 29 height 13
click at [338, 70] on input "26" at bounding box center [327, 67] width 29 height 13
click at [338, 70] on input "25" at bounding box center [327, 67] width 29 height 13
click at [338, 70] on input "24" at bounding box center [327, 67] width 29 height 13
click at [339, 70] on input "23" at bounding box center [327, 67] width 29 height 13
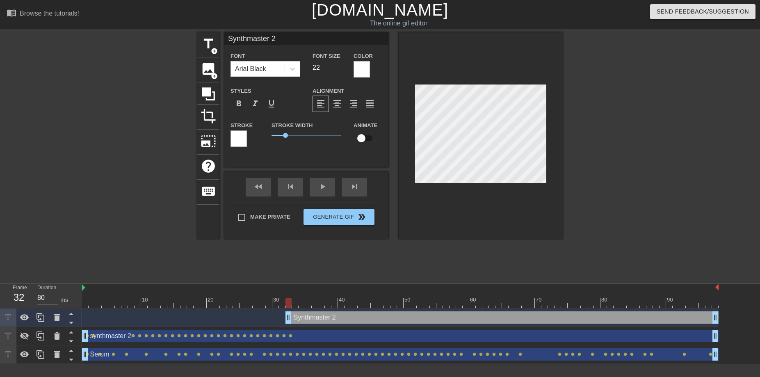
click at [339, 70] on input "22" at bounding box center [327, 67] width 29 height 13
click at [339, 70] on input "21" at bounding box center [327, 67] width 29 height 13
click at [339, 70] on input "20" at bounding box center [327, 67] width 29 height 13
click at [340, 70] on input "19" at bounding box center [327, 67] width 29 height 13
click at [340, 69] on input "18" at bounding box center [327, 67] width 29 height 13
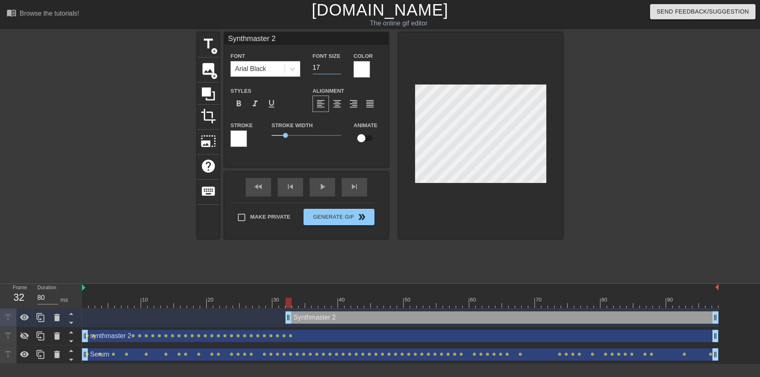
click at [340, 69] on input "17" at bounding box center [327, 67] width 29 height 13
click at [338, 66] on input "18" at bounding box center [327, 67] width 29 height 13
type input "19"
click at [338, 66] on input "19" at bounding box center [327, 67] width 29 height 13
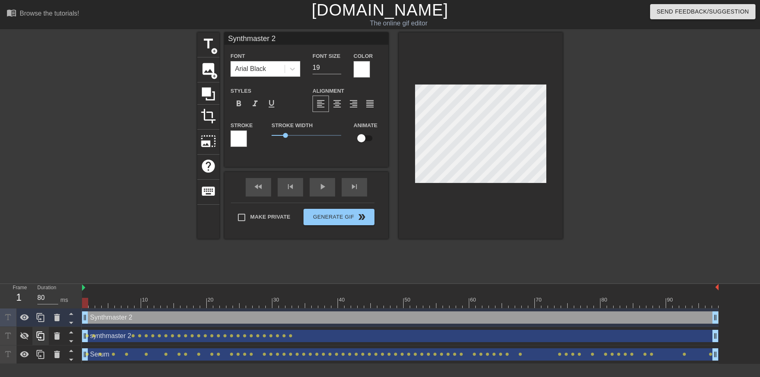
drag, startPoint x: 289, startPoint y: 316, endPoint x: 41, endPoint y: 334, distance: 248.8
click at [41, 334] on div "Frame 1 Duration 80 ms 10 20 30 40 50 60 70 80 90 Synthmaster 2 drag_handle dra…" at bounding box center [380, 324] width 760 height 80
click at [361, 138] on input "checkbox" at bounding box center [361, 138] width 47 height 16
checkbox input "true"
type input "Synthmaster 2"
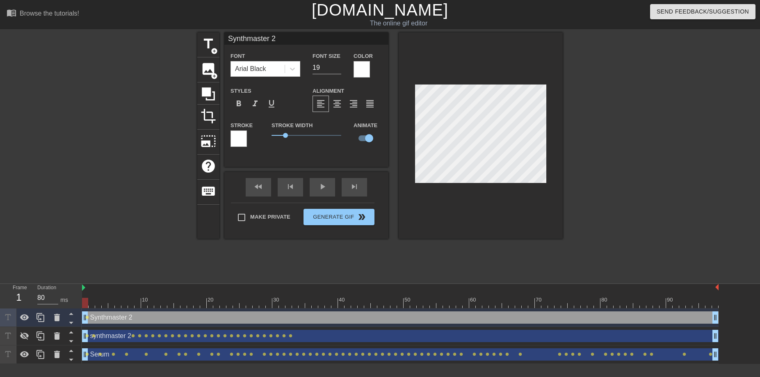
click at [653, 210] on div at bounding box center [634, 155] width 123 height 246
click at [204, 316] on span "lens" at bounding box center [205, 317] width 4 height 4
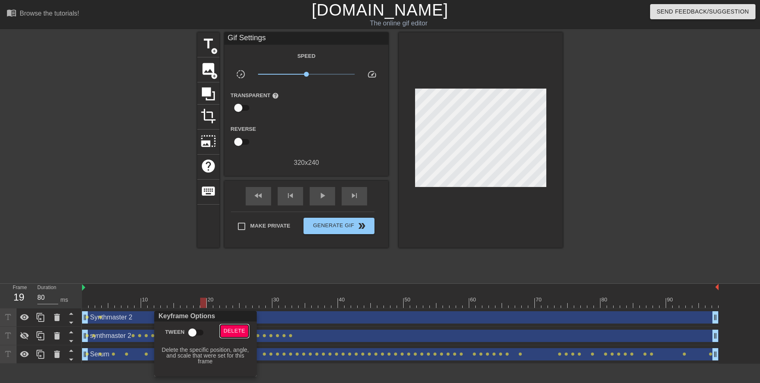
drag, startPoint x: 242, startPoint y: 328, endPoint x: 237, endPoint y: 328, distance: 4.5
click at [242, 328] on span "Delete" at bounding box center [235, 330] width 22 height 9
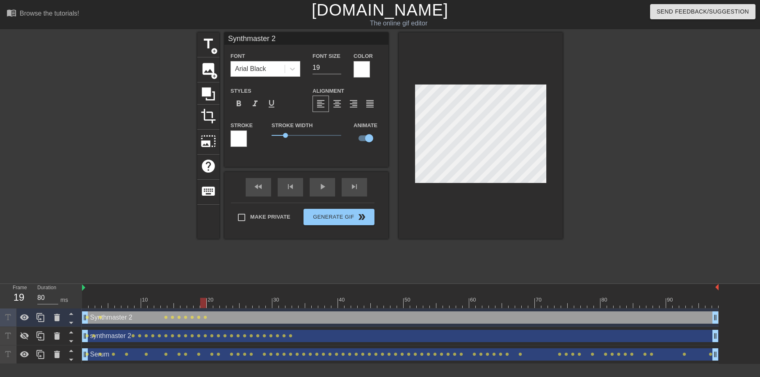
click at [274, 314] on div "Synthmaster 2 drag_handle drag_handle" at bounding box center [400, 317] width 637 height 12
drag, startPoint x: 204, startPoint y: 304, endPoint x: 262, endPoint y: 301, distance: 57.9
click at [262, 301] on div at bounding box center [262, 303] width 6 height 10
drag, startPoint x: 261, startPoint y: 300, endPoint x: 310, endPoint y: 299, distance: 49.7
click at [310, 299] on div at bounding box center [308, 303] width 6 height 10
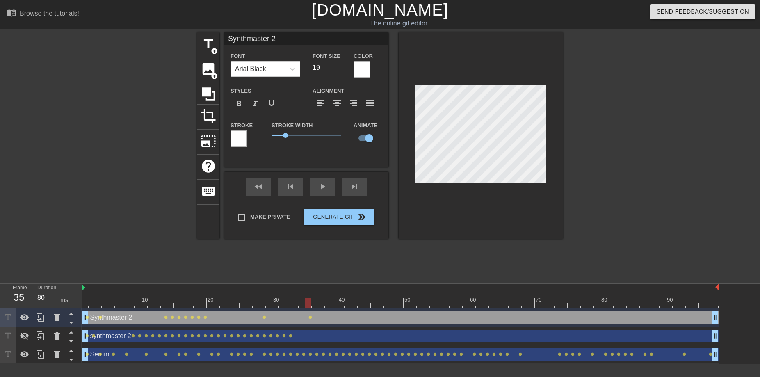
click at [612, 139] on div at bounding box center [634, 155] width 123 height 246
drag, startPoint x: 599, startPoint y: 155, endPoint x: 584, endPoint y: 156, distance: 15.2
click at [598, 154] on div at bounding box center [634, 155] width 123 height 246
click at [264, 316] on span "lens" at bounding box center [264, 317] width 4 height 4
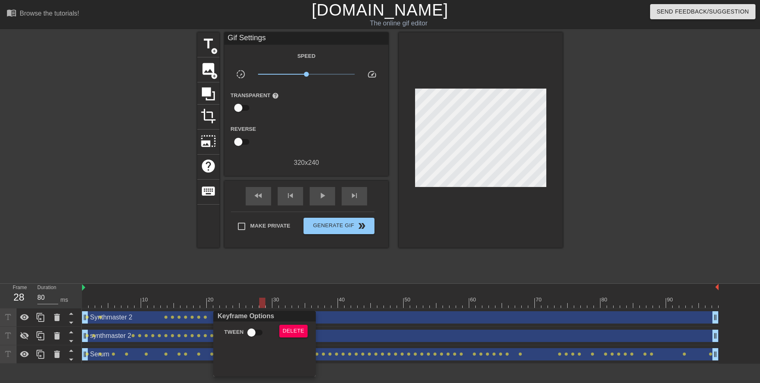
drag, startPoint x: 683, startPoint y: 207, endPoint x: 679, endPoint y: 203, distance: 5.2
click at [683, 207] on div at bounding box center [380, 191] width 760 height 383
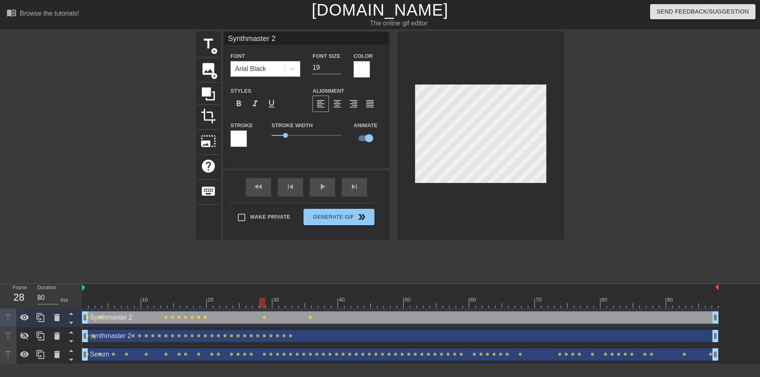
drag, startPoint x: 260, startPoint y: 304, endPoint x: 264, endPoint y: 309, distance: 5.8
click at [264, 309] on div "10 20 30 40 50 60 70 80 90 Synthmaster 2 drag_handle drag_handle lens lens lens…" at bounding box center [421, 324] width 678 height 80
click at [309, 316] on span "lens" at bounding box center [310, 317] width 4 height 4
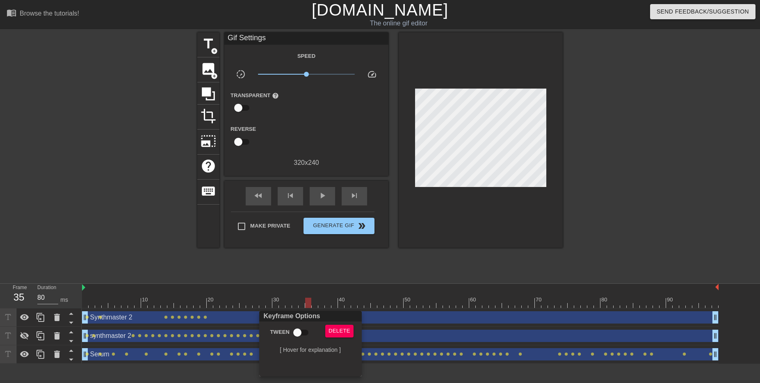
click at [195, 316] on div at bounding box center [380, 191] width 760 height 383
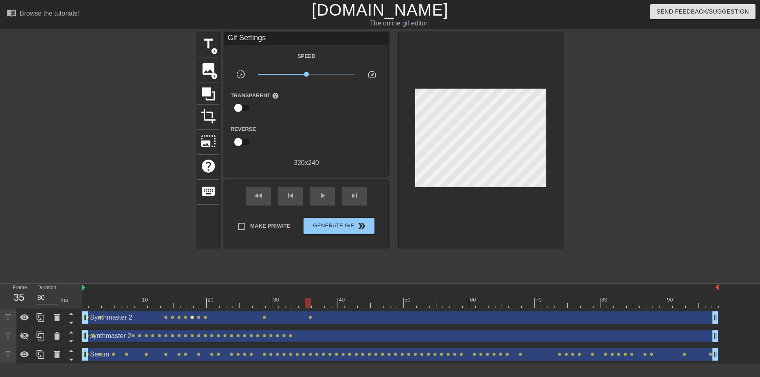
click at [192, 318] on span "lens" at bounding box center [192, 317] width 4 height 4
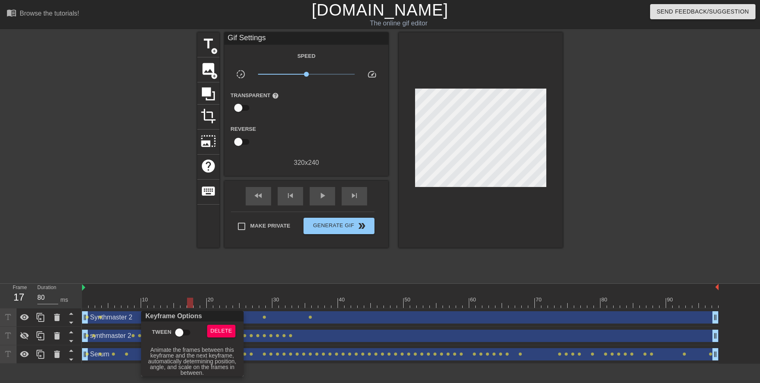
click at [184, 330] on input "Tween" at bounding box center [179, 333] width 47 height 16
checkbox input "true"
click at [173, 297] on div at bounding box center [380, 191] width 760 height 383
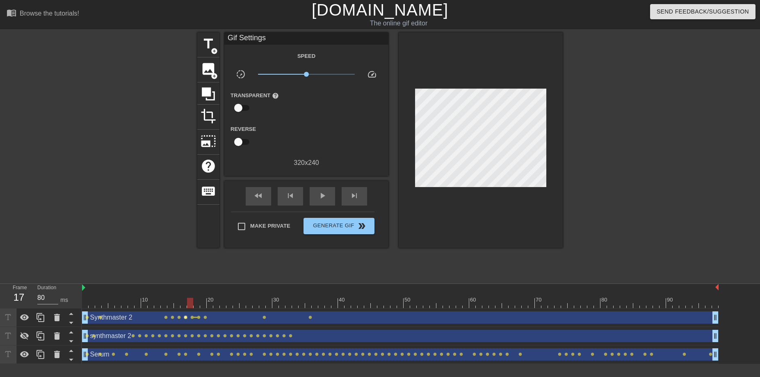
click at [185, 317] on span "lens" at bounding box center [186, 317] width 4 height 4
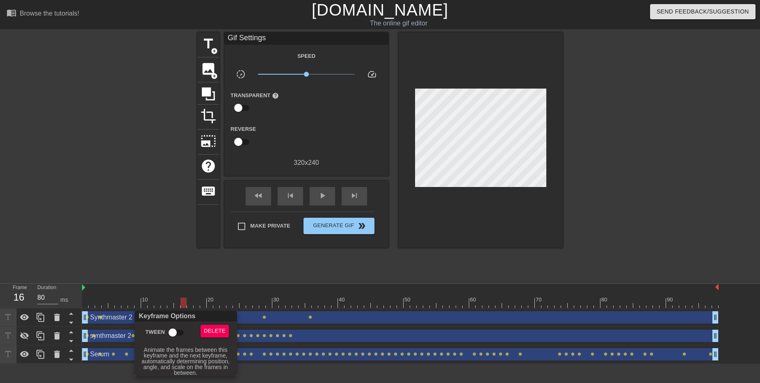
click at [175, 329] on input "Tween" at bounding box center [172, 333] width 47 height 16
checkbox input "true"
click at [187, 295] on div at bounding box center [380, 191] width 760 height 383
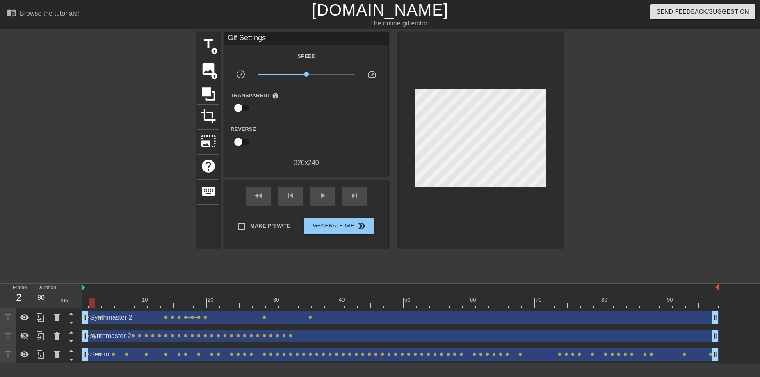
drag, startPoint x: 185, startPoint y: 302, endPoint x: 94, endPoint y: 313, distance: 91.6
click at [94, 313] on div "10 20 30 40 50 60 70 80 90 Synthmaster 2 drag_handle drag_handle lens lens lens…" at bounding box center [421, 324] width 678 height 80
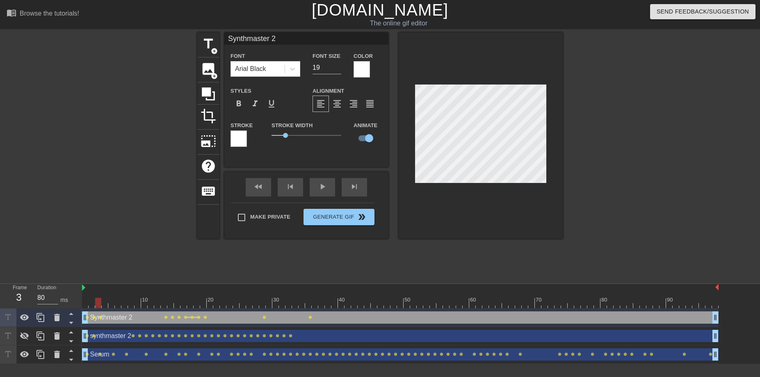
click at [95, 304] on div at bounding box center [98, 303] width 6 height 10
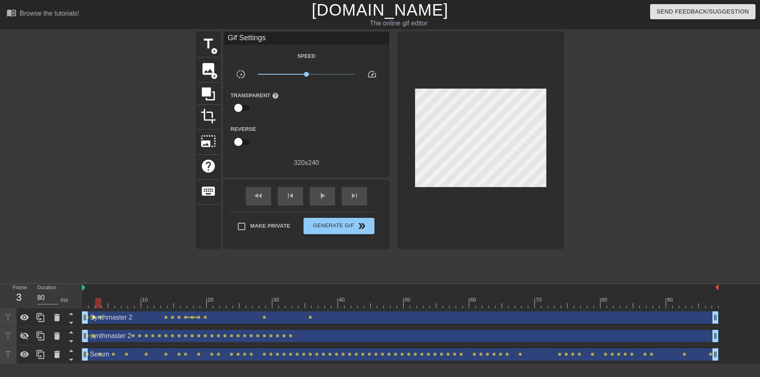
click at [93, 315] on span "lens" at bounding box center [94, 317] width 4 height 4
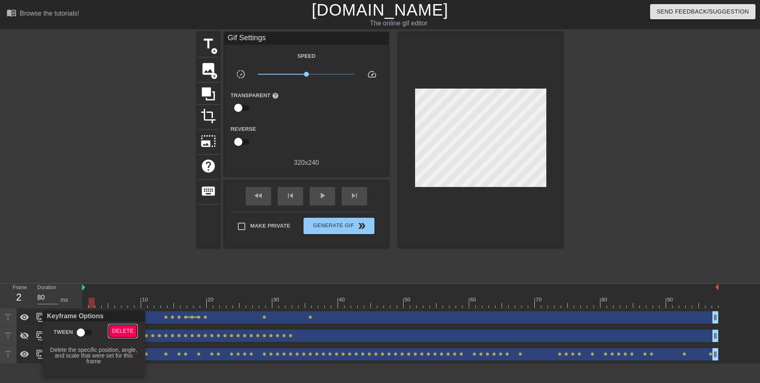
click at [123, 331] on span "Delete" at bounding box center [123, 330] width 22 height 9
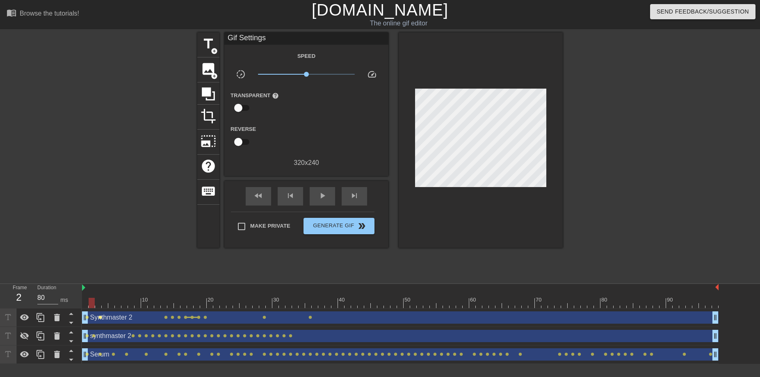
click at [100, 318] on span "lens" at bounding box center [100, 317] width 4 height 4
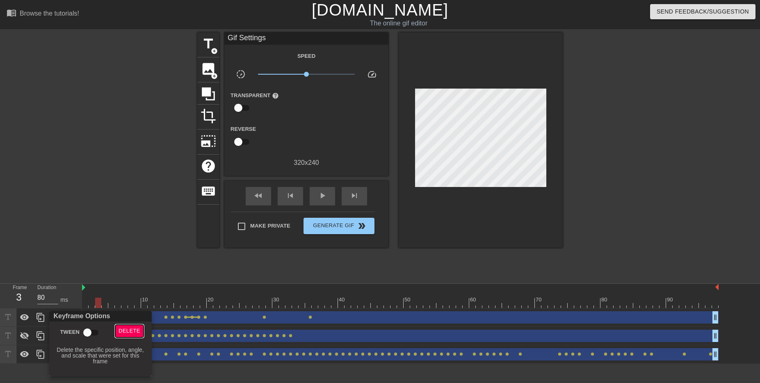
click at [120, 331] on span "Delete" at bounding box center [130, 330] width 22 height 9
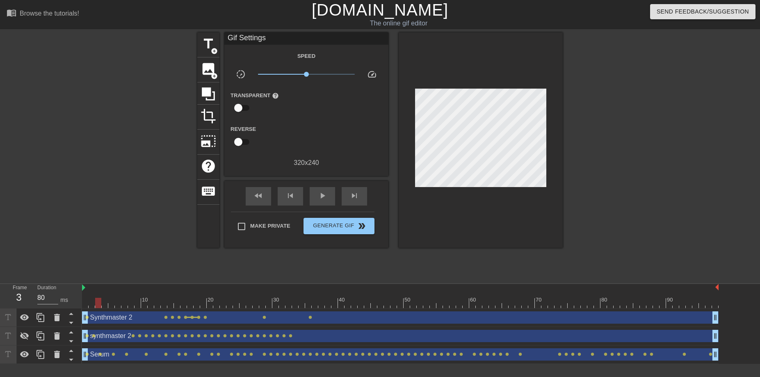
click at [81, 287] on div at bounding box center [82, 288] width 4 height 8
drag, startPoint x: 98, startPoint y: 303, endPoint x: 155, endPoint y: 299, distance: 56.7
click at [155, 299] on div at bounding box center [157, 303] width 6 height 10
click at [88, 316] on span "lens" at bounding box center [87, 317] width 4 height 4
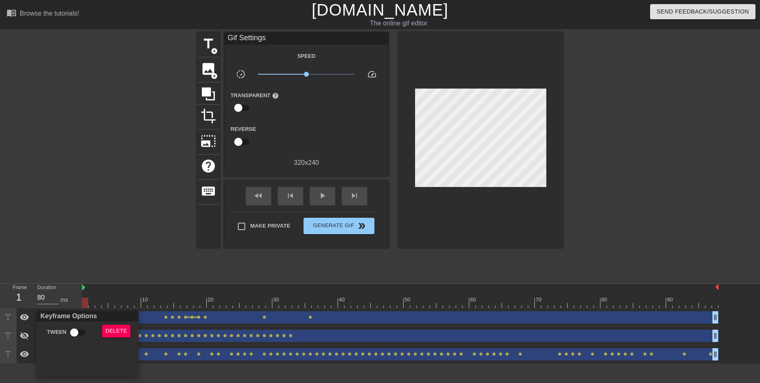
click at [491, 109] on div at bounding box center [380, 191] width 760 height 383
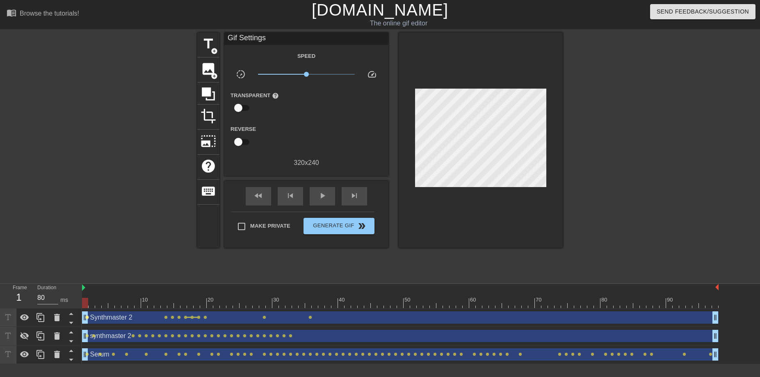
click at [88, 317] on span "lens" at bounding box center [87, 317] width 4 height 4
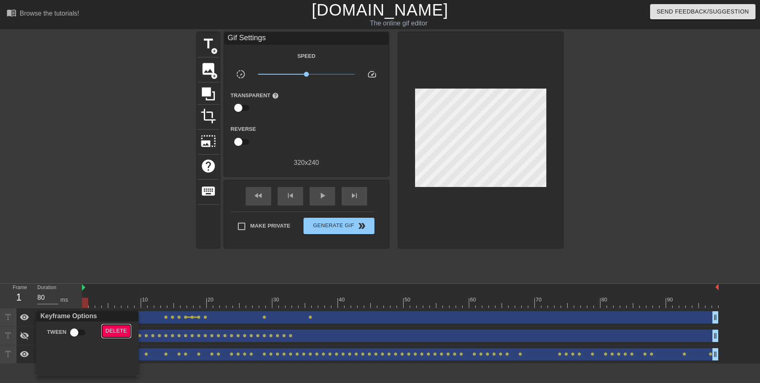
click at [114, 330] on span "Delete" at bounding box center [116, 330] width 22 height 9
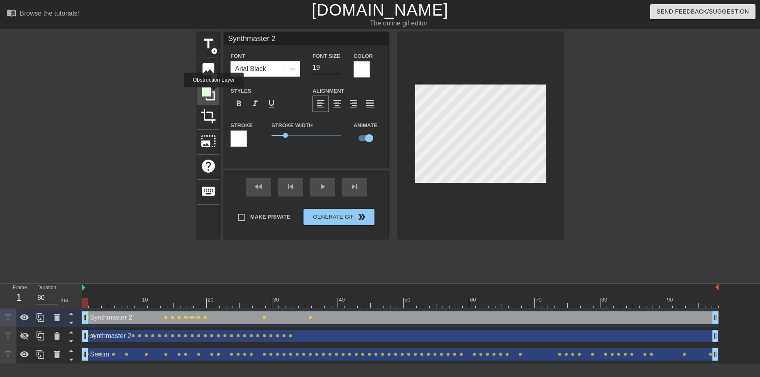
click at [215, 93] on icon at bounding box center [209, 94] width 16 height 16
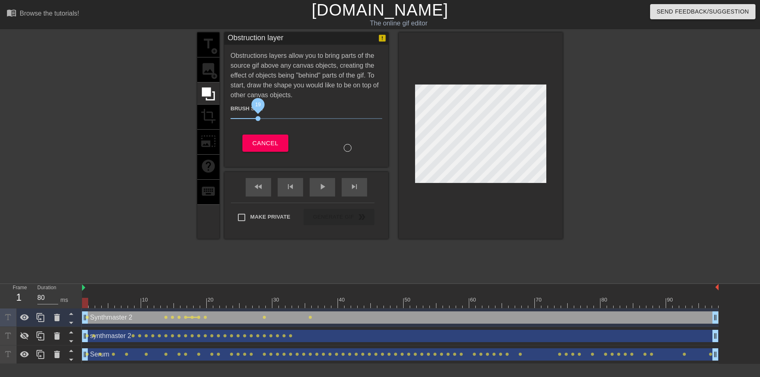
drag, startPoint x: 257, startPoint y: 119, endPoint x: 262, endPoint y: 120, distance: 5.4
click at [260, 120] on span "19" at bounding box center [258, 118] width 5 height 5
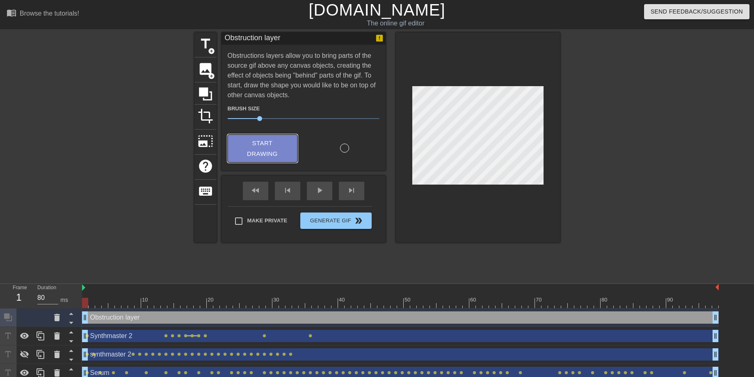
click at [279, 144] on span "Start Drawing" at bounding box center [262, 149] width 50 height 22
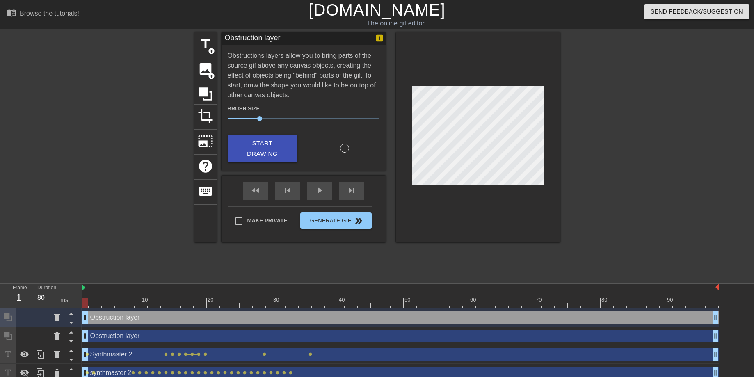
click at [100, 316] on div "Obstruction layer drag_handle drag_handle" at bounding box center [400, 317] width 637 height 12
click at [102, 334] on div "Obstruction layer drag_handle drag_handle" at bounding box center [400, 336] width 637 height 12
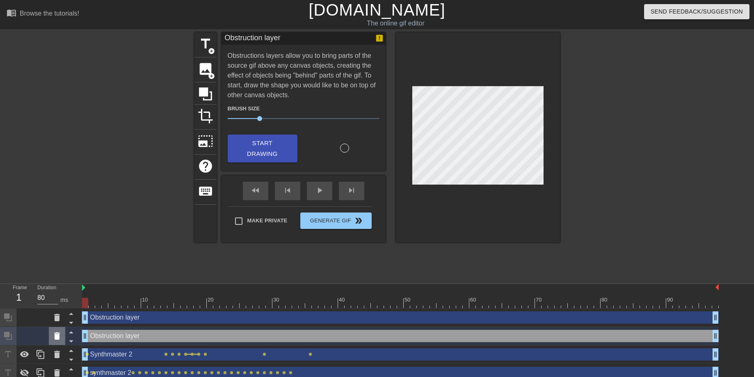
click at [55, 338] on icon at bounding box center [57, 335] width 6 height 7
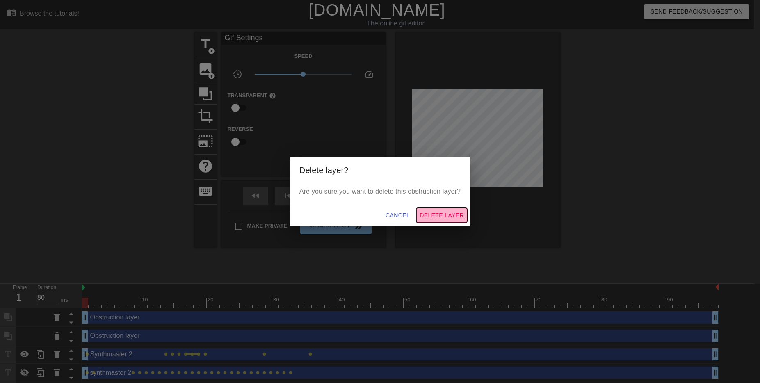
click at [437, 216] on span "Delete Layer" at bounding box center [442, 215] width 44 height 10
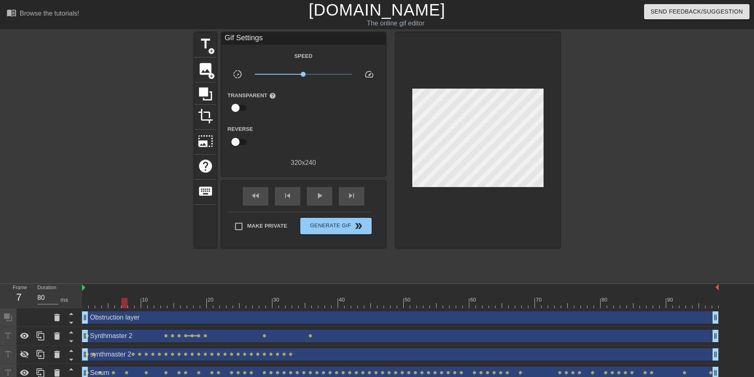
drag, startPoint x: 84, startPoint y: 299, endPoint x: 123, endPoint y: 308, distance: 39.5
click at [123, 308] on div "10 20 30 40 50 60 70 80 90" at bounding box center [400, 296] width 637 height 25
click at [23, 320] on div at bounding box center [24, 317] width 16 height 18
drag, startPoint x: 25, startPoint y: 324, endPoint x: 27, endPoint y: 317, distance: 6.8
click at [27, 317] on div at bounding box center [24, 317] width 16 height 18
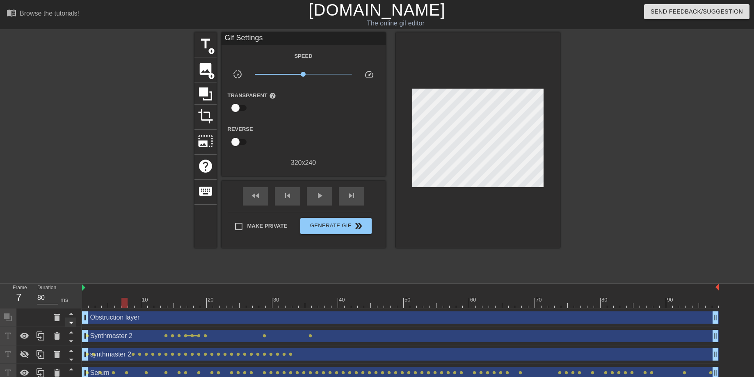
click at [71, 321] on icon at bounding box center [71, 322] width 10 height 10
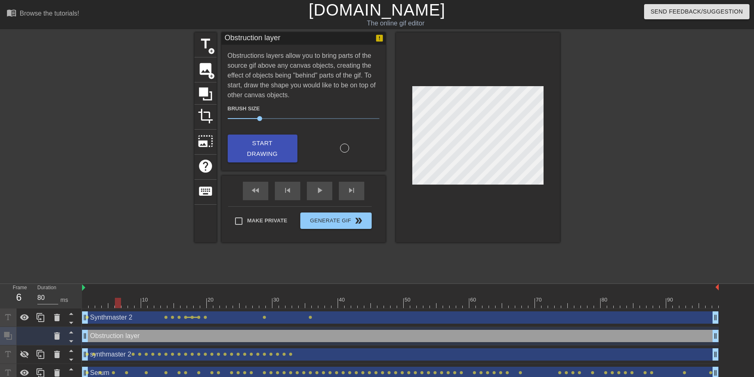
drag, startPoint x: 126, startPoint y: 301, endPoint x: 120, endPoint y: 303, distance: 6.1
click at [120, 303] on div at bounding box center [118, 303] width 6 height 10
drag, startPoint x: 118, startPoint y: 303, endPoint x: 124, endPoint y: 305, distance: 6.0
click at [124, 305] on div at bounding box center [124, 303] width 6 height 10
click at [123, 315] on div "Synthmaster 2 drag_handle drag_handle" at bounding box center [400, 317] width 637 height 12
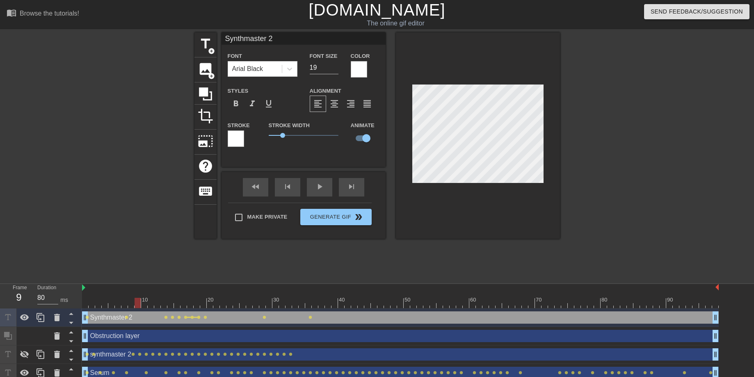
drag, startPoint x: 124, startPoint y: 305, endPoint x: 137, endPoint y: 306, distance: 13.2
click at [137, 306] on div at bounding box center [138, 303] width 6 height 10
drag, startPoint x: 143, startPoint y: 303, endPoint x: 151, endPoint y: 303, distance: 8.2
click at [151, 303] on div at bounding box center [151, 303] width 6 height 10
drag, startPoint x: 152, startPoint y: 302, endPoint x: 162, endPoint y: 304, distance: 10.9
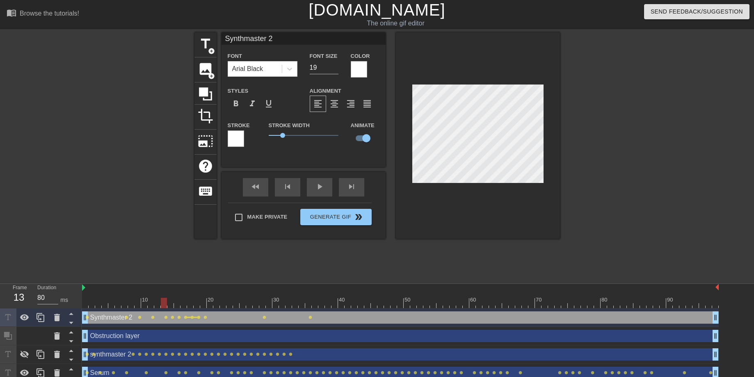
click at [162, 304] on div at bounding box center [164, 303] width 6 height 10
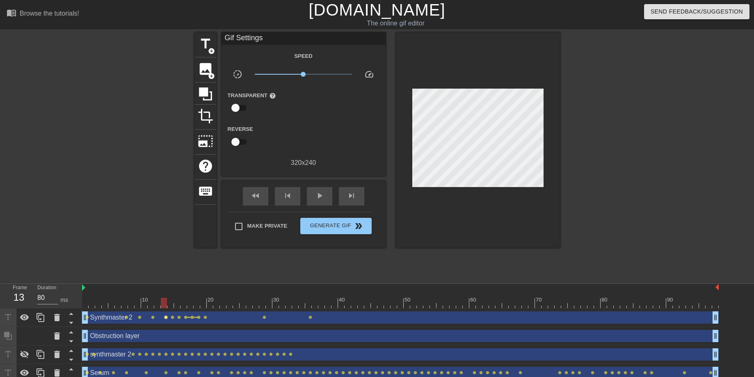
click at [166, 317] on span "lens" at bounding box center [166, 317] width 4 height 4
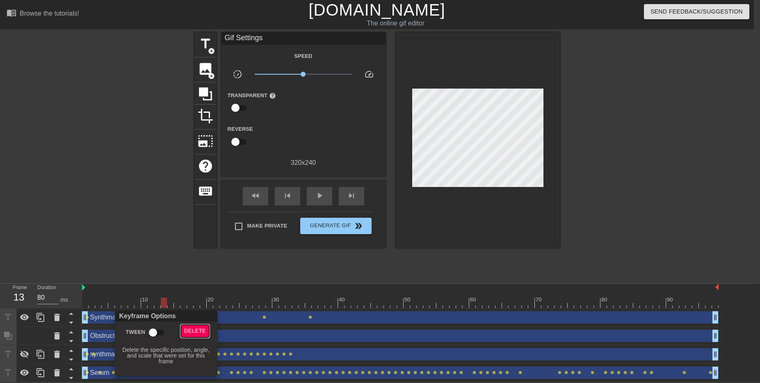
click at [193, 331] on span "Delete" at bounding box center [195, 330] width 22 height 9
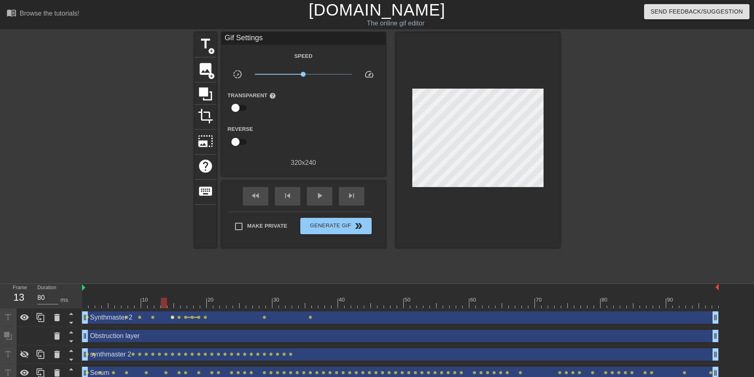
click at [173, 317] on span "lens" at bounding box center [173, 317] width 4 height 4
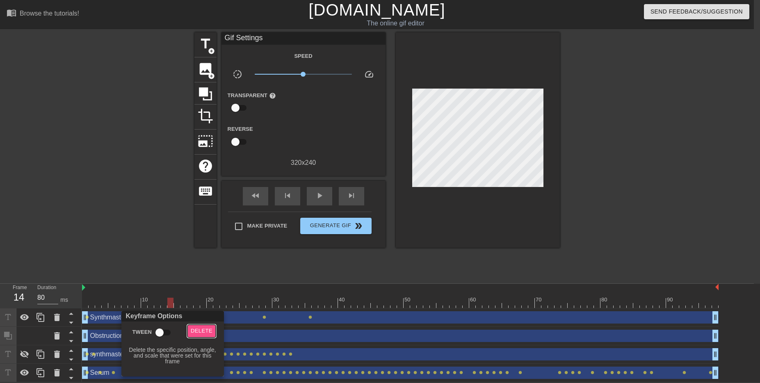
click at [202, 331] on span "Delete" at bounding box center [202, 330] width 22 height 9
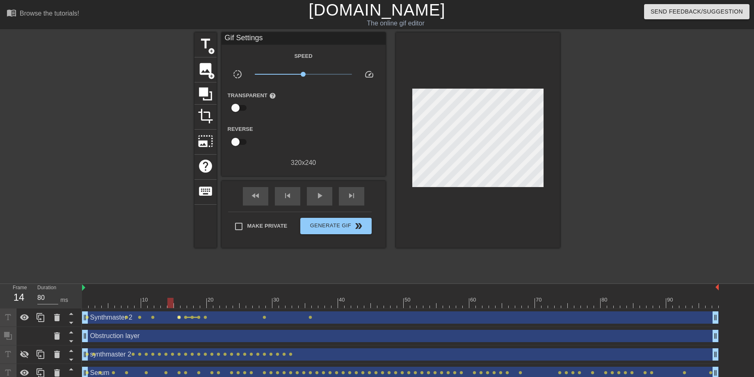
click at [178, 317] on span "lens" at bounding box center [179, 317] width 4 height 4
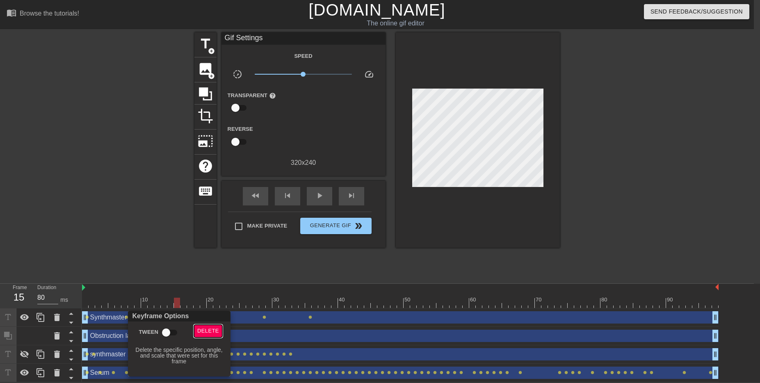
click at [203, 333] on span "Delete" at bounding box center [208, 330] width 22 height 9
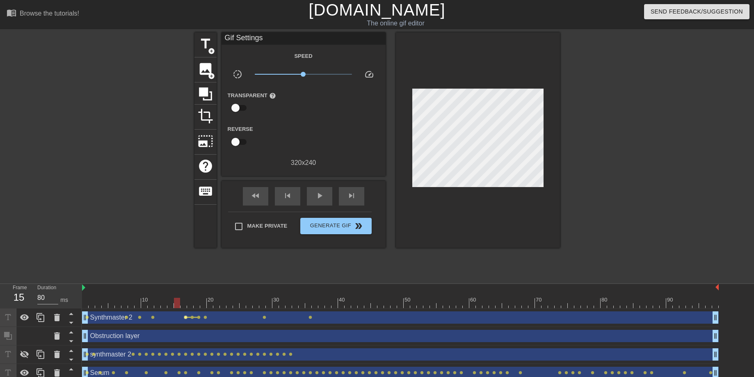
click at [185, 318] on span "lens" at bounding box center [186, 317] width 4 height 4
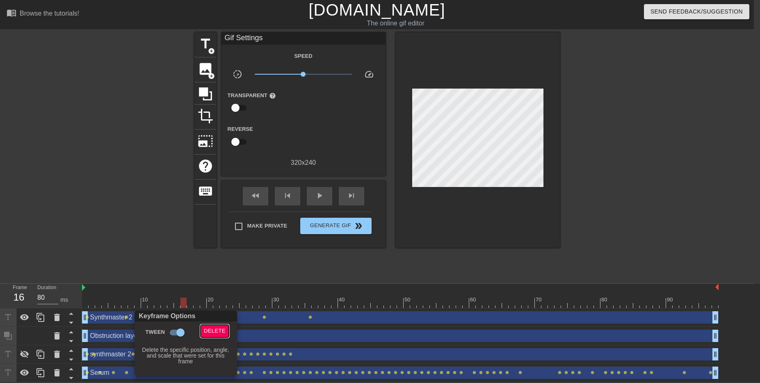
click at [211, 333] on span "Delete" at bounding box center [215, 330] width 22 height 9
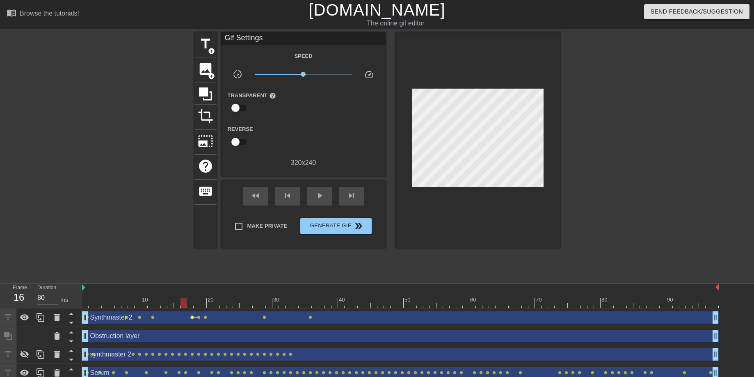
click at [192, 317] on span "lens" at bounding box center [192, 317] width 4 height 4
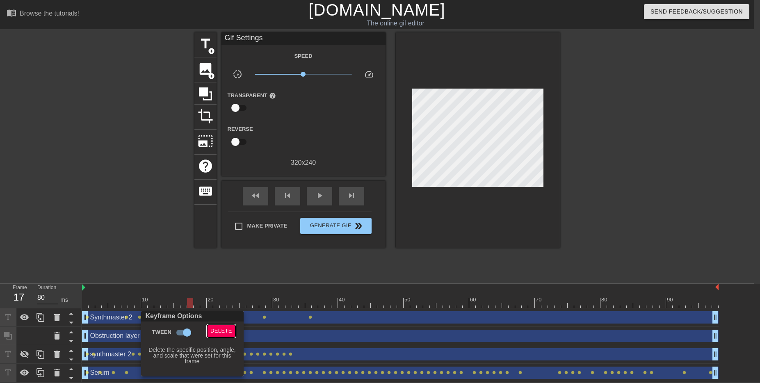
click at [209, 332] on button "Delete" at bounding box center [221, 331] width 28 height 13
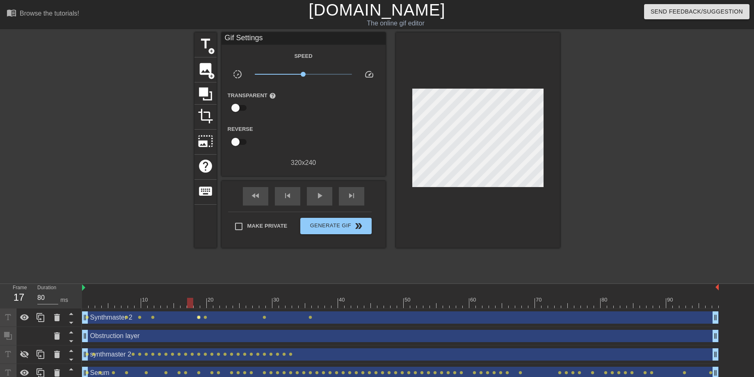
click at [199, 317] on span "lens" at bounding box center [199, 317] width 4 height 4
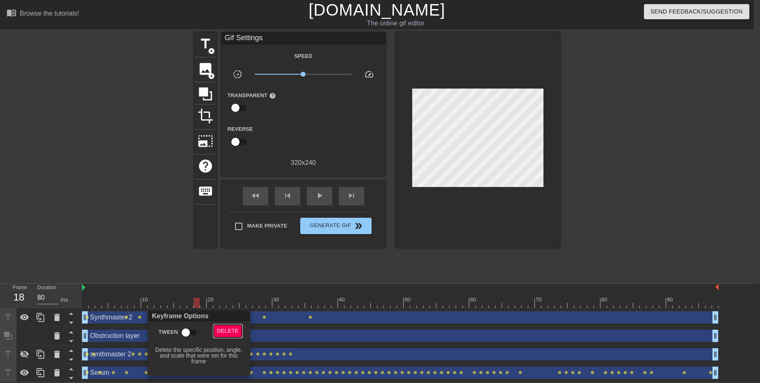
drag, startPoint x: 224, startPoint y: 333, endPoint x: 209, endPoint y: 326, distance: 16.5
click at [224, 333] on span "Delete" at bounding box center [228, 330] width 22 height 9
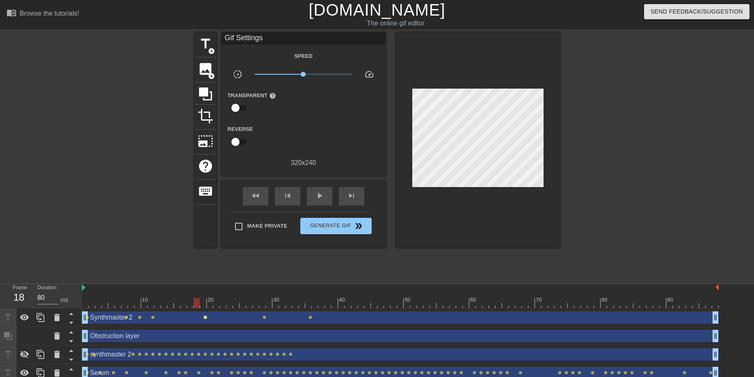
click at [205, 319] on span "lens" at bounding box center [205, 317] width 4 height 4
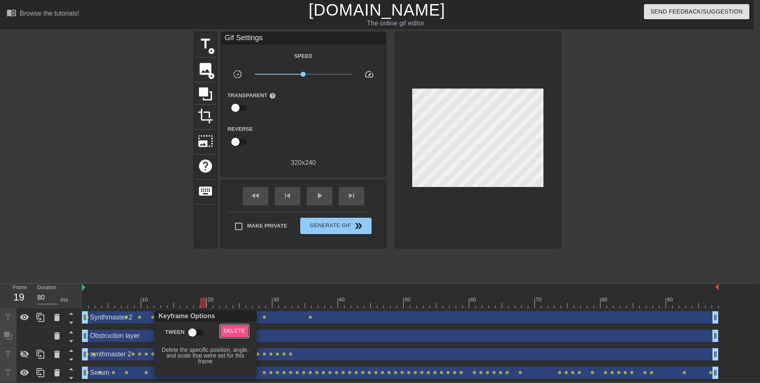
click at [231, 332] on span "Delete" at bounding box center [235, 330] width 22 height 9
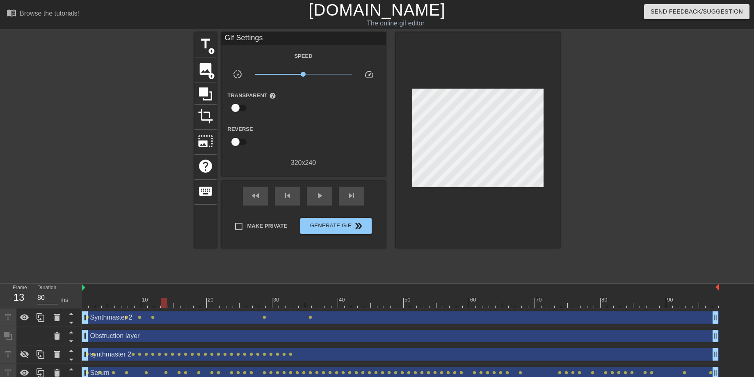
drag, startPoint x: 201, startPoint y: 302, endPoint x: 163, endPoint y: 309, distance: 38.4
click at [163, 309] on div "10 20 30 40 50 60 70 80 90 Synthmaster 2 drag_handle drag_handle lens lens lens…" at bounding box center [418, 333] width 672 height 98
drag, startPoint x: 163, startPoint y: 305, endPoint x: 159, endPoint y: 304, distance: 4.3
click at [159, 304] on div at bounding box center [157, 303] width 6 height 10
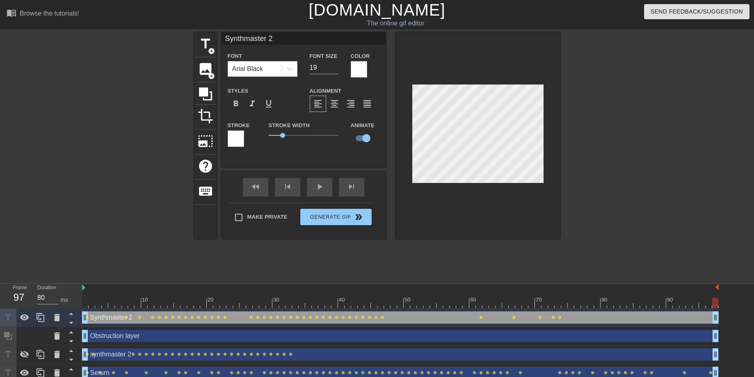
click at [509, 222] on div at bounding box center [478, 135] width 164 height 206
click at [141, 333] on div "Obstruction layer drag_handle drag_handle" at bounding box center [400, 336] width 637 height 12
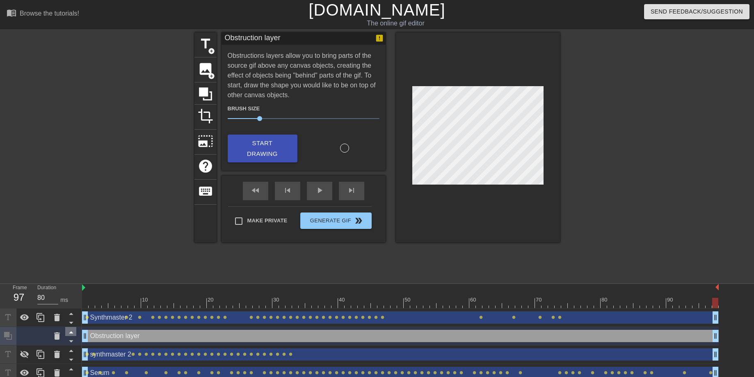
click at [72, 328] on icon at bounding box center [71, 332] width 10 height 10
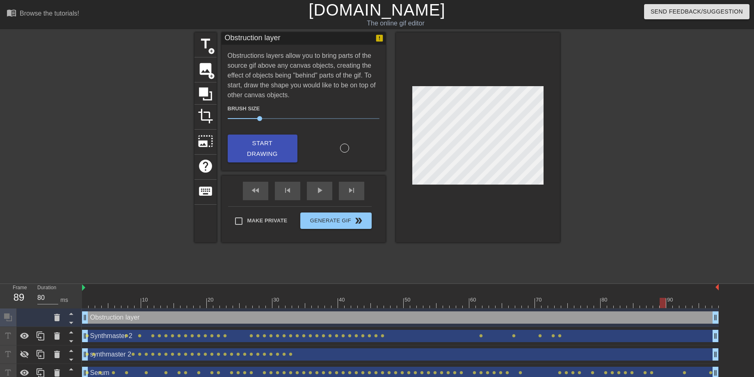
drag, startPoint x: 714, startPoint y: 303, endPoint x: 701, endPoint y: 306, distance: 13.6
click at [702, 310] on div "10 20 30 40 50 60 70 80 90 Obstruction layer drag_handle drag_handle Synthmaste…" at bounding box center [418, 333] width 672 height 98
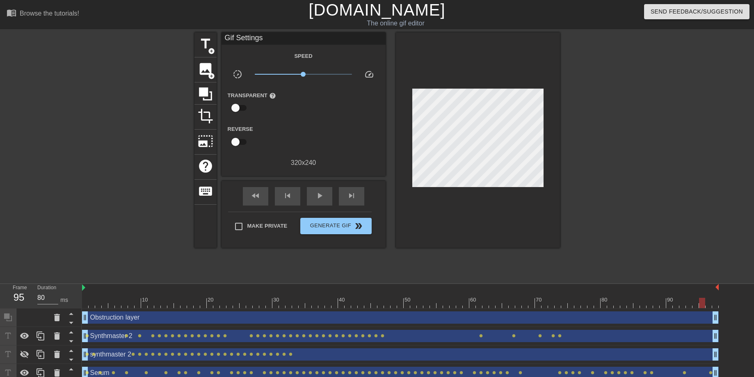
click at [114, 317] on div "Obstruction layer drag_handle drag_handle" at bounding box center [400, 317] width 637 height 12
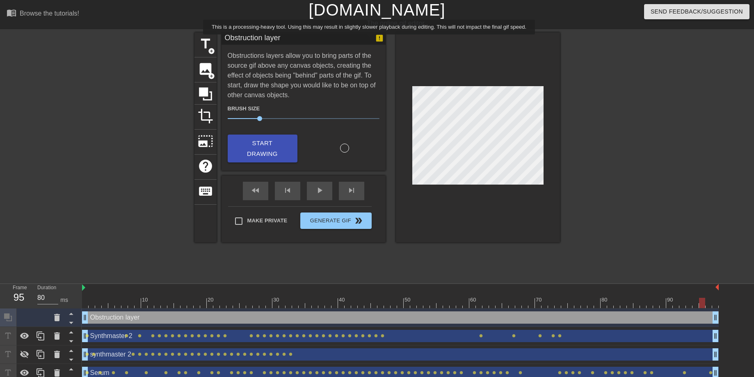
click at [378, 40] on icon at bounding box center [379, 38] width 7 height 7
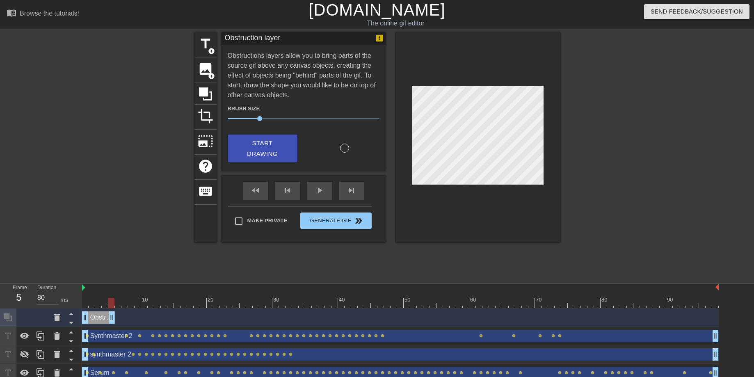
drag, startPoint x: 715, startPoint y: 316, endPoint x: 114, endPoint y: 294, distance: 601.3
click at [114, 294] on div "10 20 30 40 50 60 70 80 90 Obstruction layer drag_handle drag_handle Synthmaste…" at bounding box center [418, 333] width 672 height 98
drag, startPoint x: 111, startPoint y: 301, endPoint x: 94, endPoint y: 295, distance: 18.8
click at [94, 295] on div "10 20 30 40 50 60 70 80 90" at bounding box center [400, 296] width 637 height 24
drag, startPoint x: 110, startPoint y: 321, endPoint x: 185, endPoint y: 324, distance: 74.7
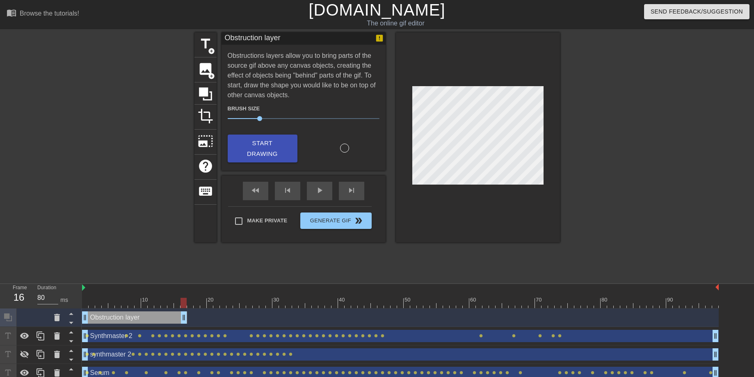
click at [185, 324] on div "Obstruction layer drag_handle drag_handle" at bounding box center [400, 317] width 637 height 18
drag, startPoint x: 182, startPoint y: 305, endPoint x: 714, endPoint y: 294, distance: 532.9
click at [714, 294] on div "10 20 30 40 50 60 70 80 90" at bounding box center [400, 296] width 637 height 24
click at [341, 223] on span "Generate Gif double_arrow" at bounding box center [336, 221] width 64 height 10
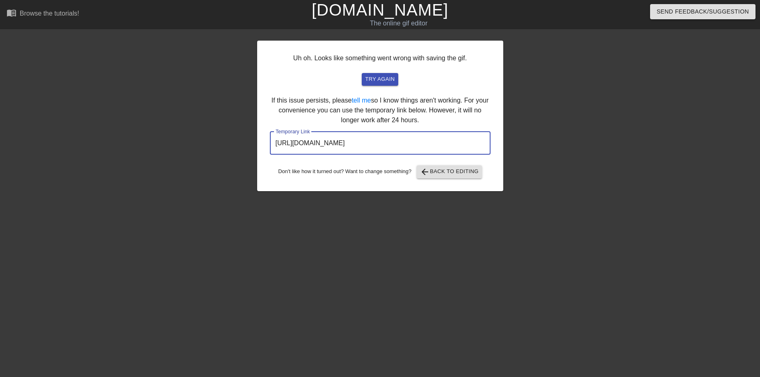
click at [436, 146] on input "[URL][DOMAIN_NAME]" at bounding box center [380, 143] width 221 height 23
drag, startPoint x: 452, startPoint y: 144, endPoint x: 283, endPoint y: 133, distance: 169.3
click at [219, 141] on div "Uh oh. Looks like something went wrong with saving the gif. try again If this i…" at bounding box center [380, 155] width 760 height 246
click at [461, 168] on span "arrow_back Back to Editing" at bounding box center [449, 172] width 59 height 10
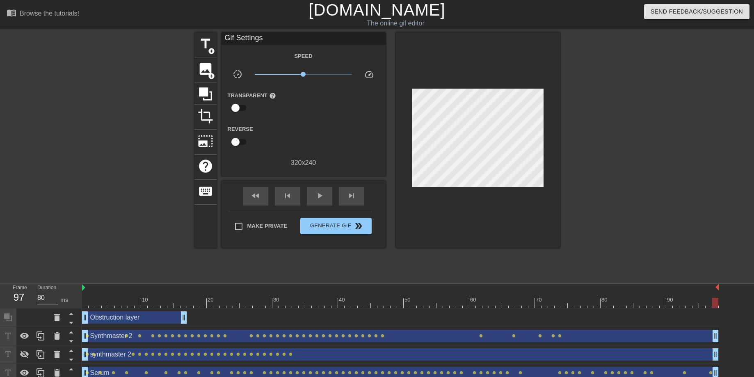
click at [118, 326] on div "Obstruction layer drag_handle drag_handle" at bounding box center [400, 317] width 637 height 18
click at [119, 322] on div "Obstruction layer drag_handle drag_handle" at bounding box center [134, 317] width 105 height 12
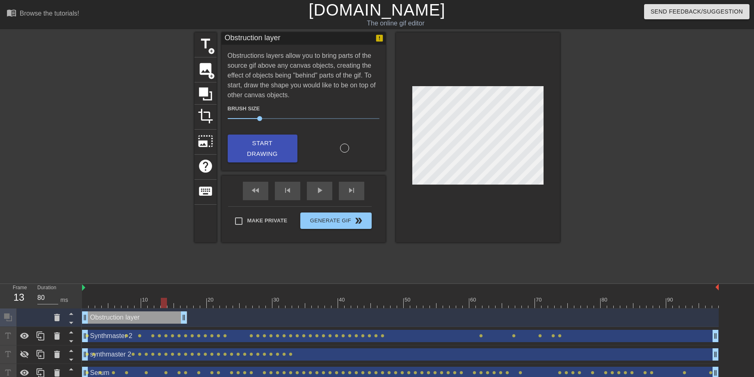
click at [163, 299] on div at bounding box center [400, 303] width 637 height 10
click at [346, 150] on div at bounding box center [344, 148] width 9 height 9
click at [269, 150] on span "Start Drawing" at bounding box center [262, 149] width 50 height 22
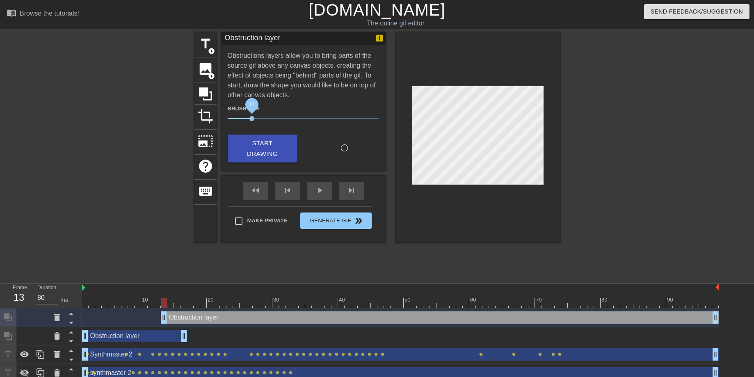
drag, startPoint x: 258, startPoint y: 118, endPoint x: 251, endPoint y: 118, distance: 6.6
click at [251, 118] on span "17" at bounding box center [251, 118] width 5 height 5
click at [285, 148] on span "Start Drawing" at bounding box center [262, 149] width 50 height 22
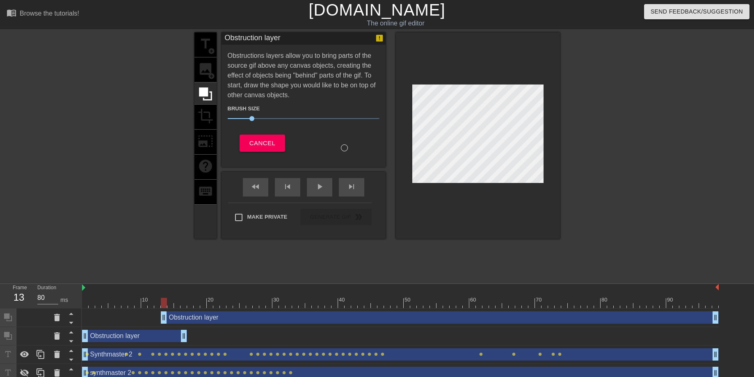
click at [430, 183] on div at bounding box center [478, 135] width 164 height 206
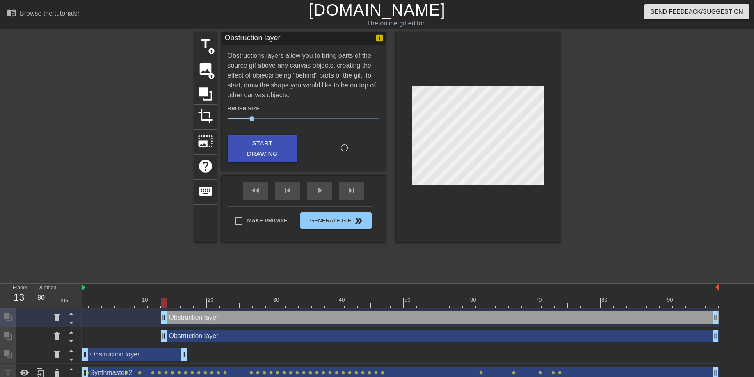
click at [183, 338] on div "Obstruction layer drag_handle drag_handle" at bounding box center [440, 336] width 558 height 12
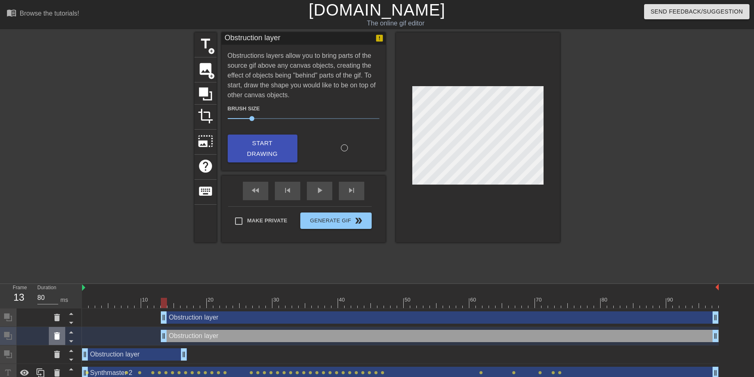
click at [59, 340] on icon at bounding box center [57, 335] width 6 height 7
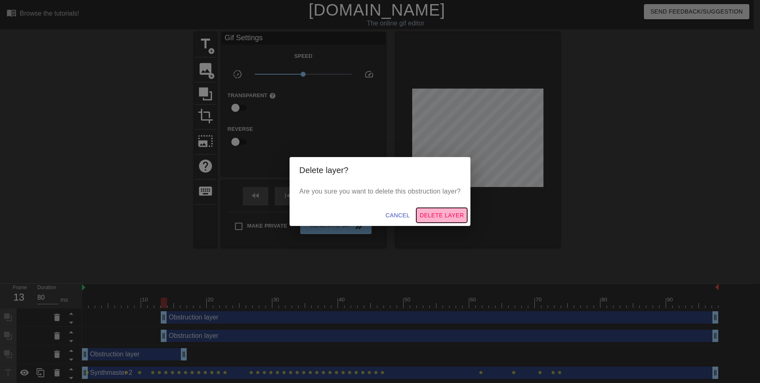
click at [454, 217] on span "Delete Layer" at bounding box center [442, 215] width 44 height 10
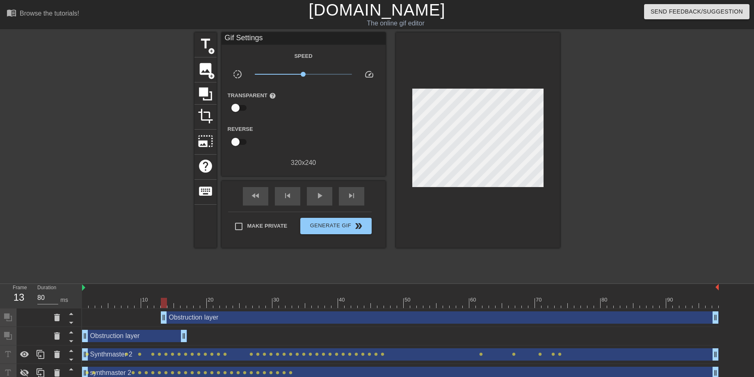
click at [411, 314] on div "Obstruction layer drag_handle drag_handle" at bounding box center [440, 317] width 558 height 12
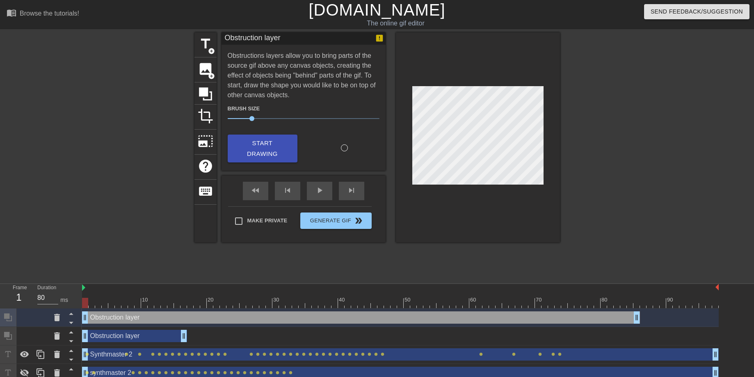
drag, startPoint x: 224, startPoint y: 315, endPoint x: 151, endPoint y: 316, distance: 73.0
click at [145, 315] on div "Obstruction layer drag_handle drag_handle" at bounding box center [361, 317] width 558 height 12
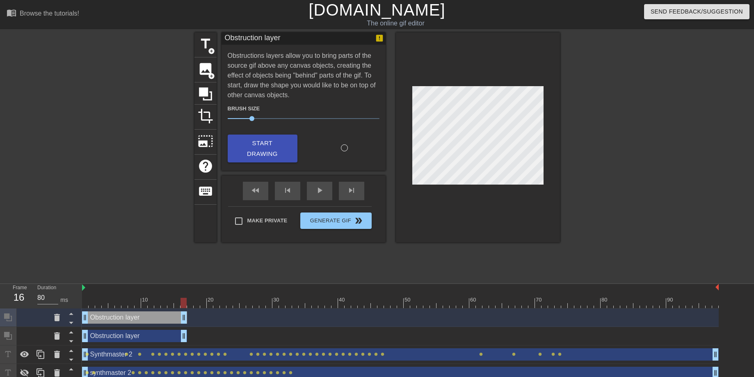
drag, startPoint x: 634, startPoint y: 317, endPoint x: 183, endPoint y: 321, distance: 452.0
click at [114, 338] on div "Obstruction layer drag_handle drag_handle" at bounding box center [134, 336] width 105 height 12
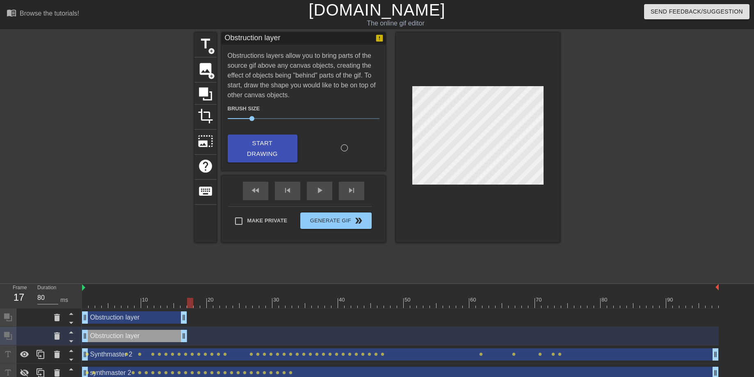
drag, startPoint x: 183, startPoint y: 300, endPoint x: 191, endPoint y: 309, distance: 11.7
click at [191, 309] on div "10 20 30 40 50 60 70 80 90 Obstruction layer drag_handle drag_handle Obstructio…" at bounding box center [418, 342] width 672 height 117
click at [139, 320] on div "Obstruction layer drag_handle drag_handle" at bounding box center [134, 317] width 105 height 12
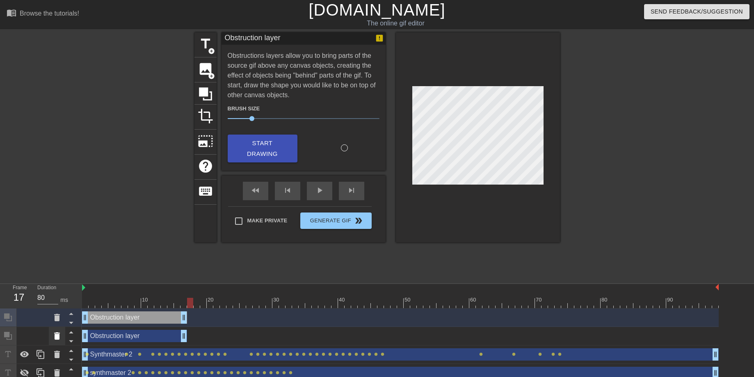
click at [59, 337] on icon at bounding box center [57, 336] width 10 height 10
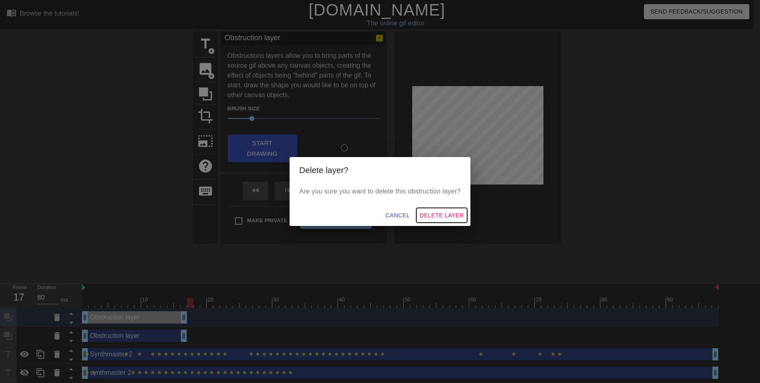
click at [449, 218] on span "Delete Layer" at bounding box center [442, 215] width 44 height 10
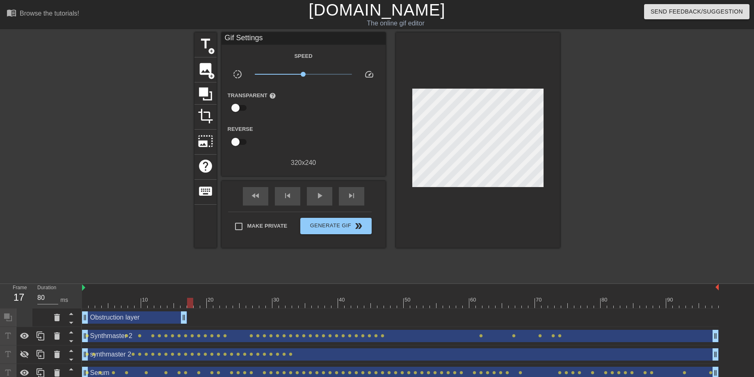
click at [24, 320] on div at bounding box center [24, 317] width 16 height 18
click at [141, 319] on div "Obstruction layer drag_handle drag_handle" at bounding box center [134, 317] width 105 height 12
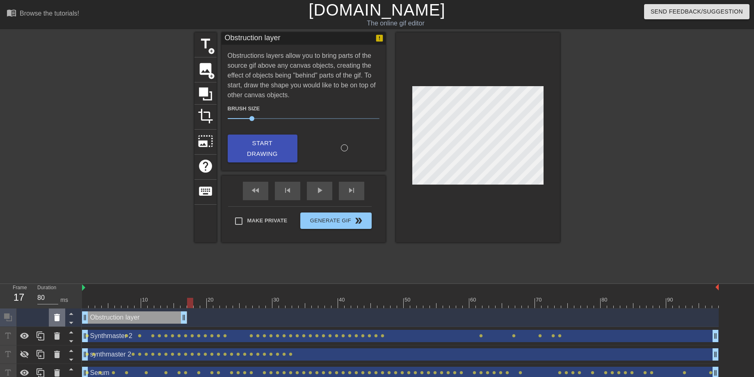
click at [59, 317] on icon at bounding box center [57, 318] width 10 height 10
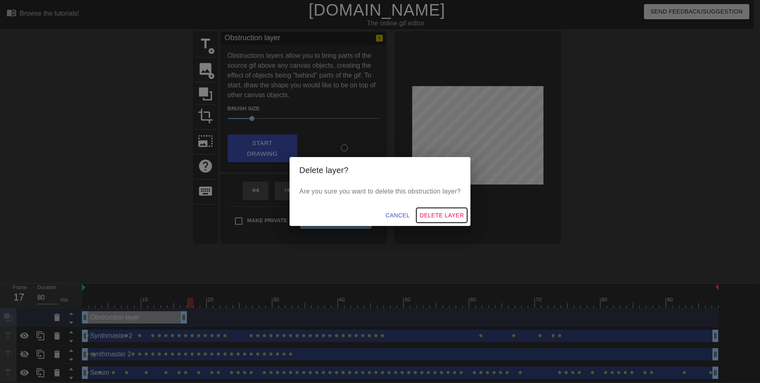
click at [449, 217] on span "Delete Layer" at bounding box center [442, 215] width 44 height 10
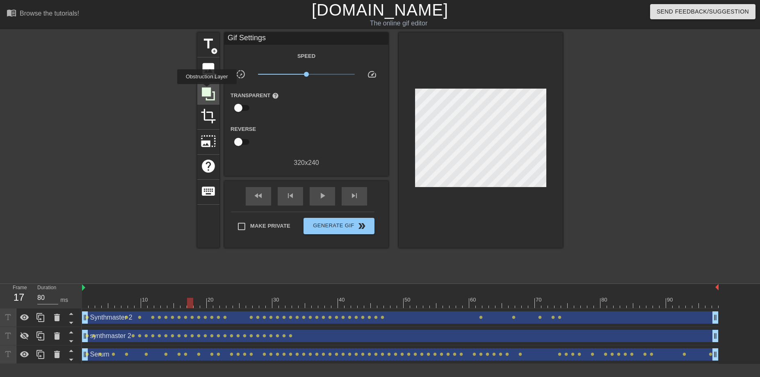
click at [208, 90] on icon at bounding box center [208, 93] width 13 height 13
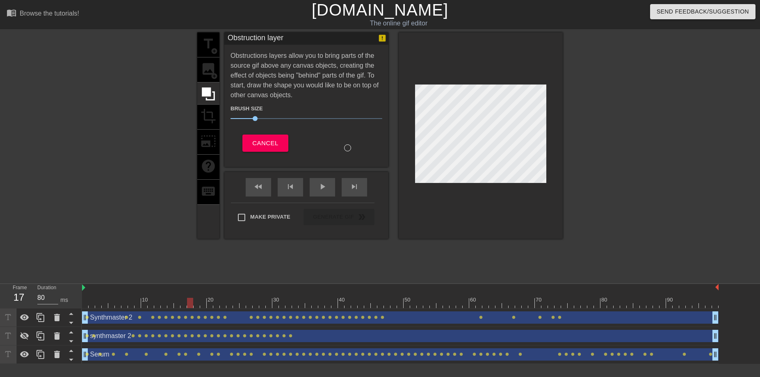
drag, startPoint x: 190, startPoint y: 304, endPoint x: 193, endPoint y: 309, distance: 6.1
click at [193, 309] on div "10 20 30 40 50 60 70 80 90 Synthmaster 2 drag_handle drag_handle lens lens lens…" at bounding box center [421, 324] width 678 height 80
click at [346, 149] on div at bounding box center [347, 147] width 7 height 7
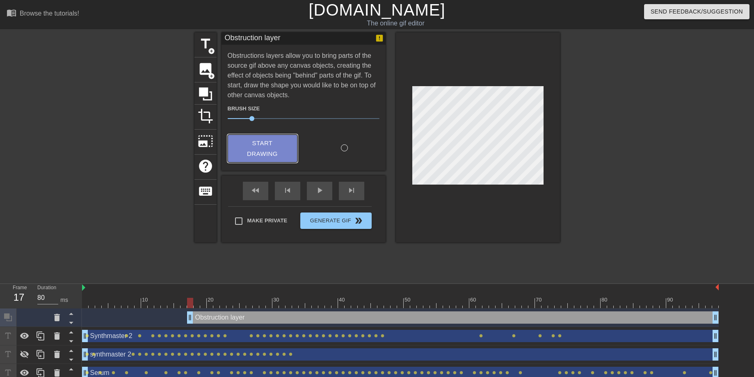
click at [275, 151] on span "Start Drawing" at bounding box center [262, 149] width 50 height 22
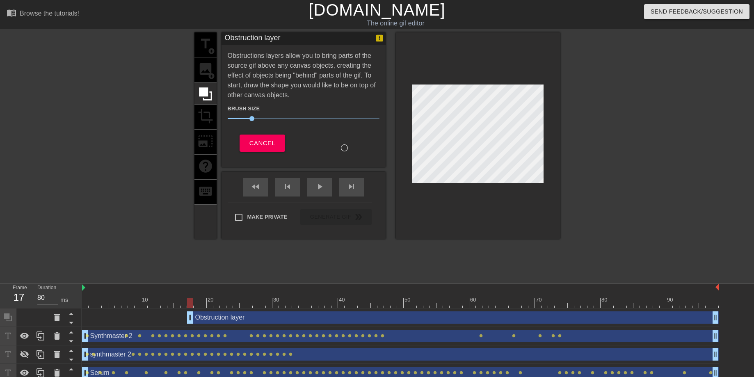
click at [487, 183] on div at bounding box center [478, 135] width 164 height 206
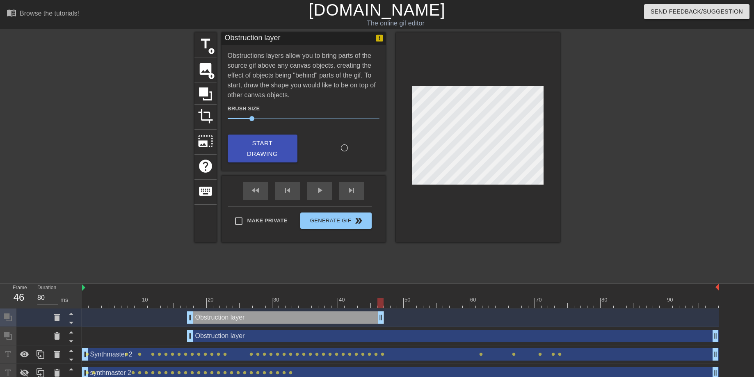
drag, startPoint x: 715, startPoint y: 320, endPoint x: 378, endPoint y: 324, distance: 336.8
click at [379, 324] on div "Obstruction layer drag_handle drag_handle" at bounding box center [400, 317] width 637 height 18
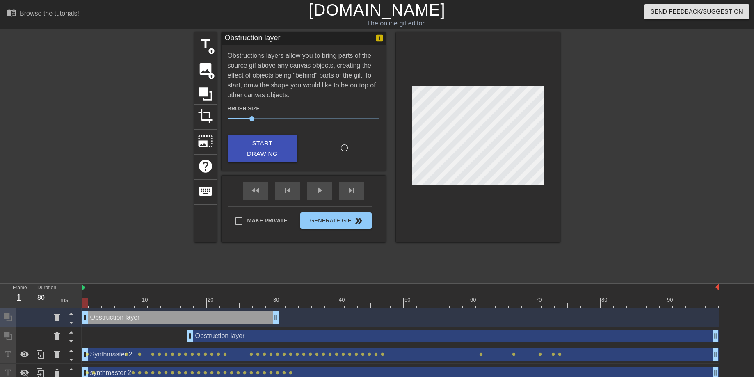
drag, startPoint x: 301, startPoint y: 316, endPoint x: 235, endPoint y: 315, distance: 65.6
click at [235, 315] on div "Obstruction layer drag_handle drag_handle" at bounding box center [180, 317] width 197 height 12
click at [345, 331] on div "Obstruction layer drag_handle drag_handle" at bounding box center [453, 336] width 532 height 12
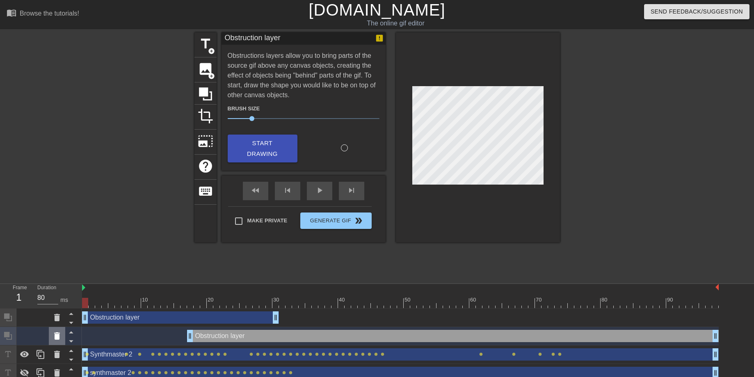
click at [57, 334] on icon at bounding box center [57, 336] width 10 height 10
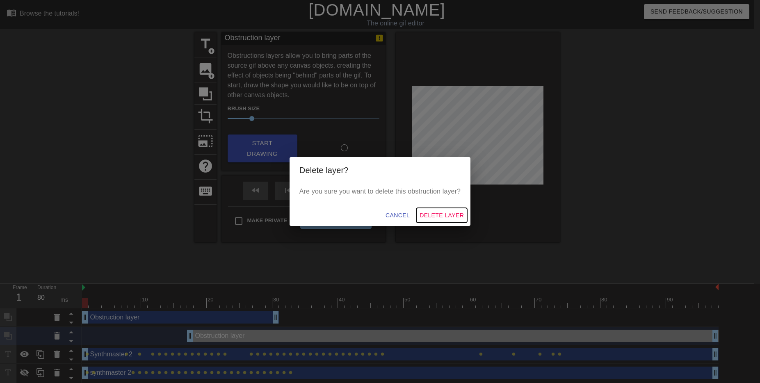
click at [443, 213] on span "Delete Layer" at bounding box center [442, 215] width 44 height 10
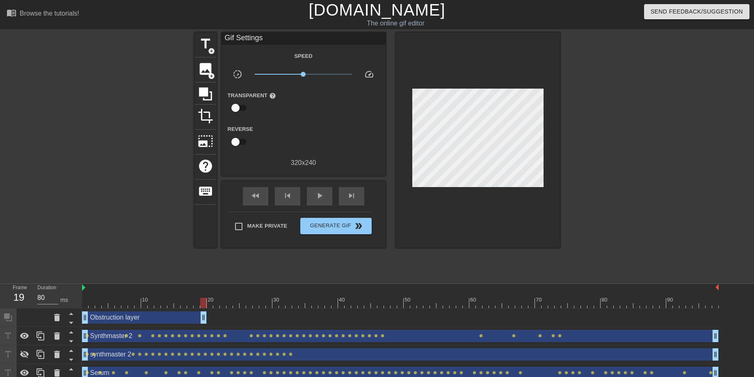
drag, startPoint x: 275, startPoint y: 318, endPoint x: 202, endPoint y: 312, distance: 73.2
drag, startPoint x: 203, startPoint y: 303, endPoint x: 722, endPoint y: 308, distance: 518.4
click at [722, 308] on div "10 20 30 40 50 60 70 80 90 Obstruction layer drag_handle drag_handle Synthmaste…" at bounding box center [418, 333] width 672 height 98
click at [341, 233] on button "Generate Gif double_arrow" at bounding box center [335, 226] width 71 height 16
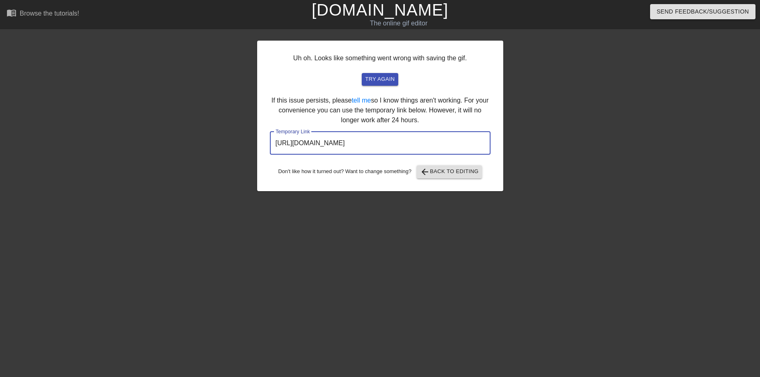
click at [447, 138] on input "[URL][DOMAIN_NAME]" at bounding box center [380, 143] width 221 height 23
drag, startPoint x: 450, startPoint y: 143, endPoint x: 218, endPoint y: 139, distance: 232.2
click at [218, 139] on div "Uh oh. Looks like something went wrong with saving the gif. try again If this i…" at bounding box center [380, 155] width 760 height 246
click at [437, 168] on span "arrow_back Back to Editing" at bounding box center [449, 172] width 59 height 10
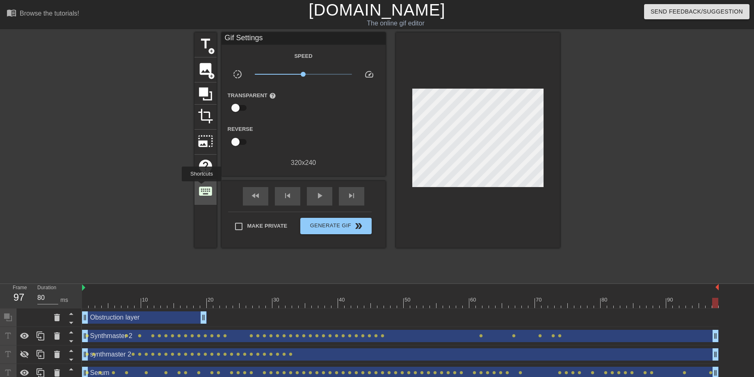
click at [202, 187] on span "keyboard" at bounding box center [206, 191] width 16 height 16
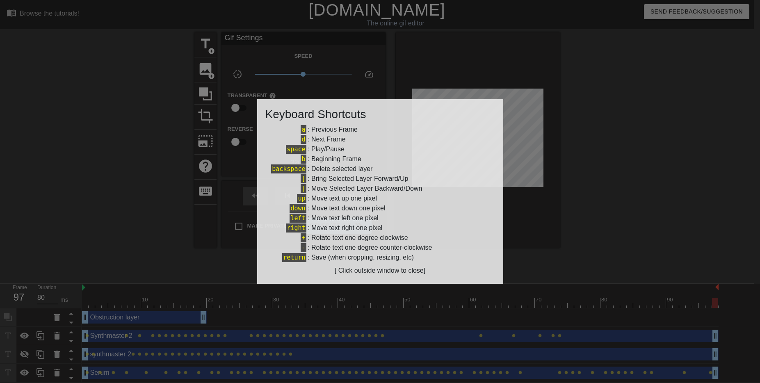
click at [649, 187] on div at bounding box center [380, 191] width 760 height 383
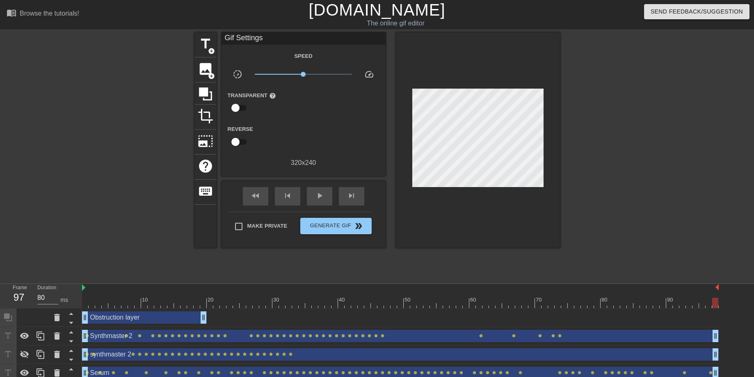
click at [189, 185] on div "title add_circle image add_circle crop photo_size_select_large help keyboard Gi…" at bounding box center [377, 155] width 754 height 246
click at [194, 185] on div "keyboard" at bounding box center [205, 192] width 22 height 25
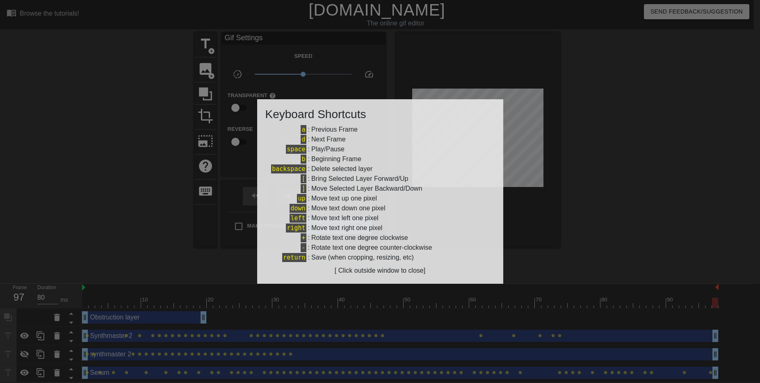
click at [145, 194] on div at bounding box center [380, 191] width 760 height 383
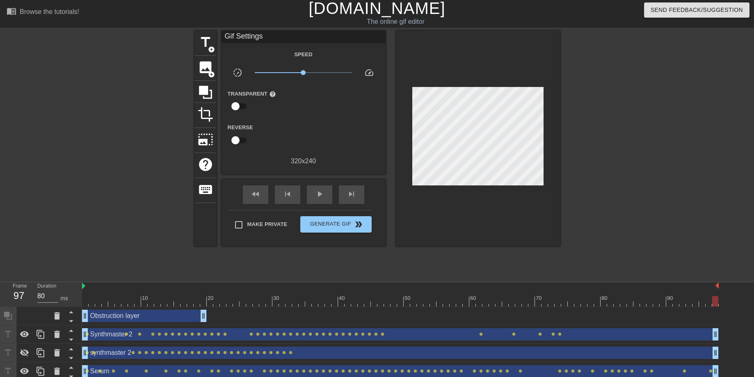
scroll to position [0, 0]
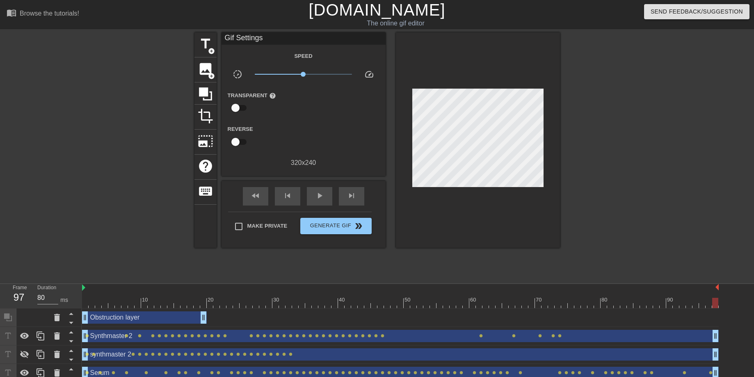
click at [100, 101] on div at bounding box center [123, 155] width 123 height 246
